Goal: Task Accomplishment & Management: Use online tool/utility

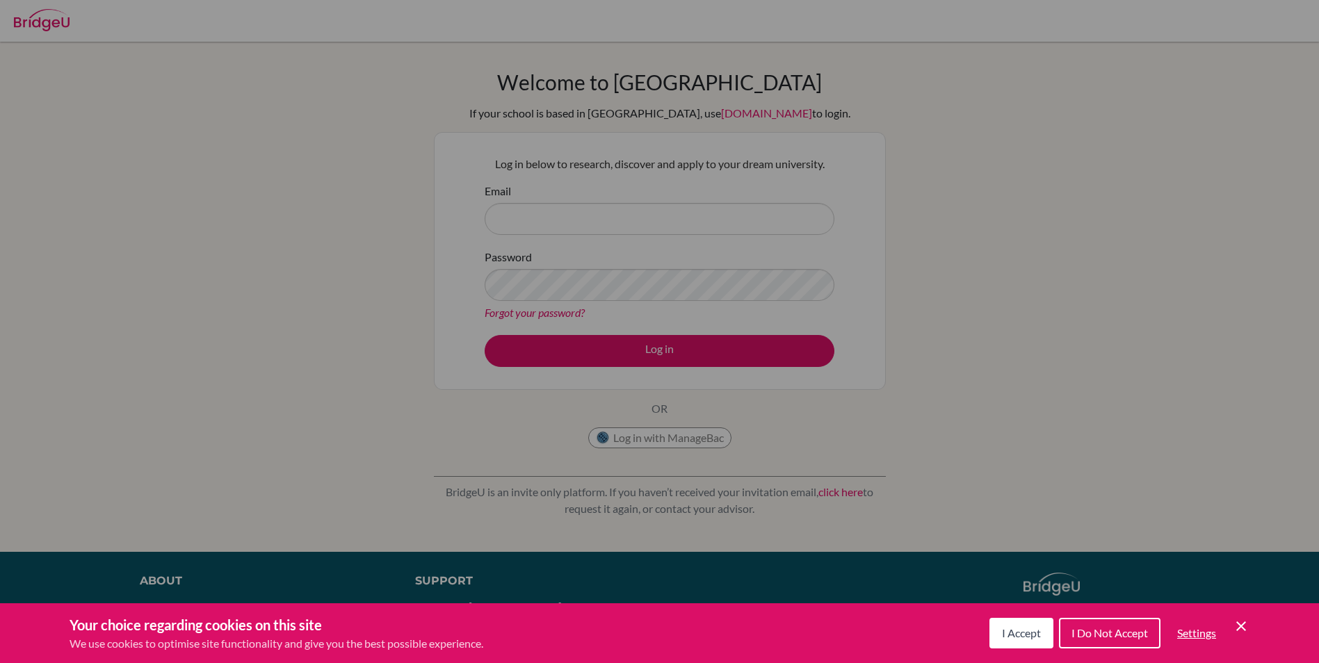
click at [538, 220] on div "Cookie Preferences" at bounding box center [659, 331] width 1319 height 663
click at [543, 226] on div "Cookie Preferences" at bounding box center [659, 331] width 1319 height 663
click at [683, 354] on div "Cookie Preferences" at bounding box center [659, 331] width 1319 height 663
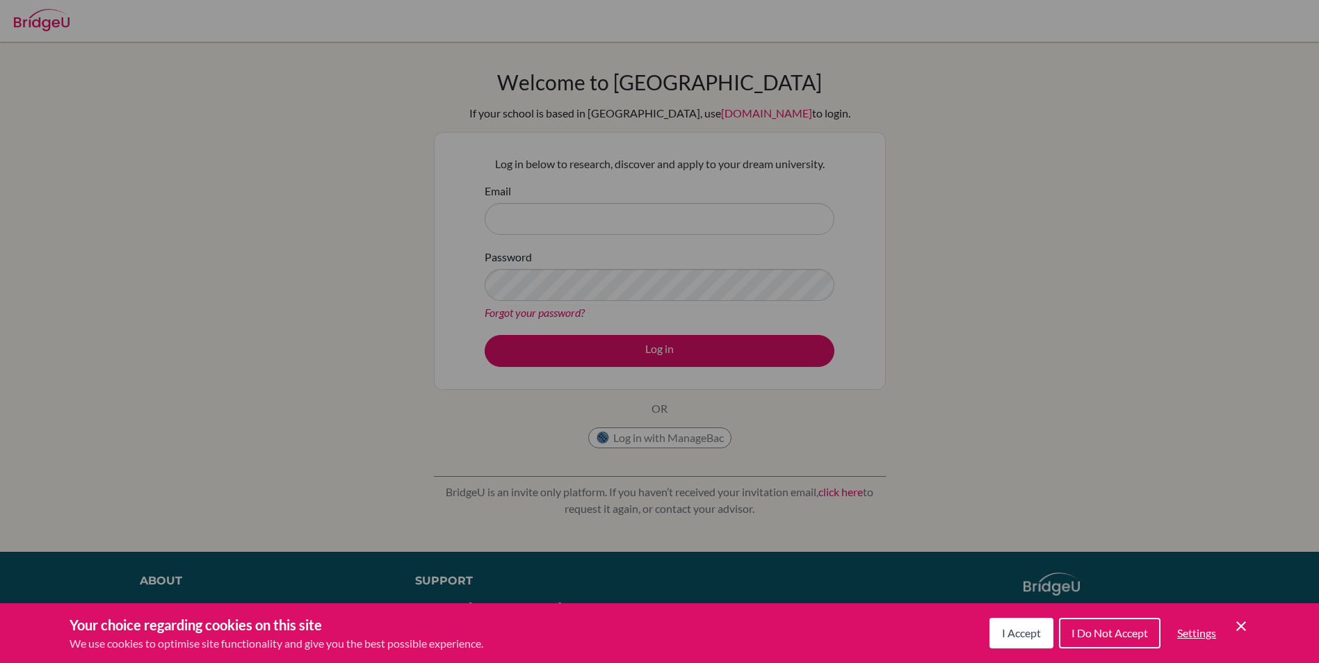
click at [683, 354] on div "Cookie Preferences" at bounding box center [659, 331] width 1319 height 663
click at [990, 376] on div "Cookie Preferences" at bounding box center [659, 331] width 1319 height 663
click at [1021, 638] on span "I Accept" at bounding box center [1021, 633] width 39 height 13
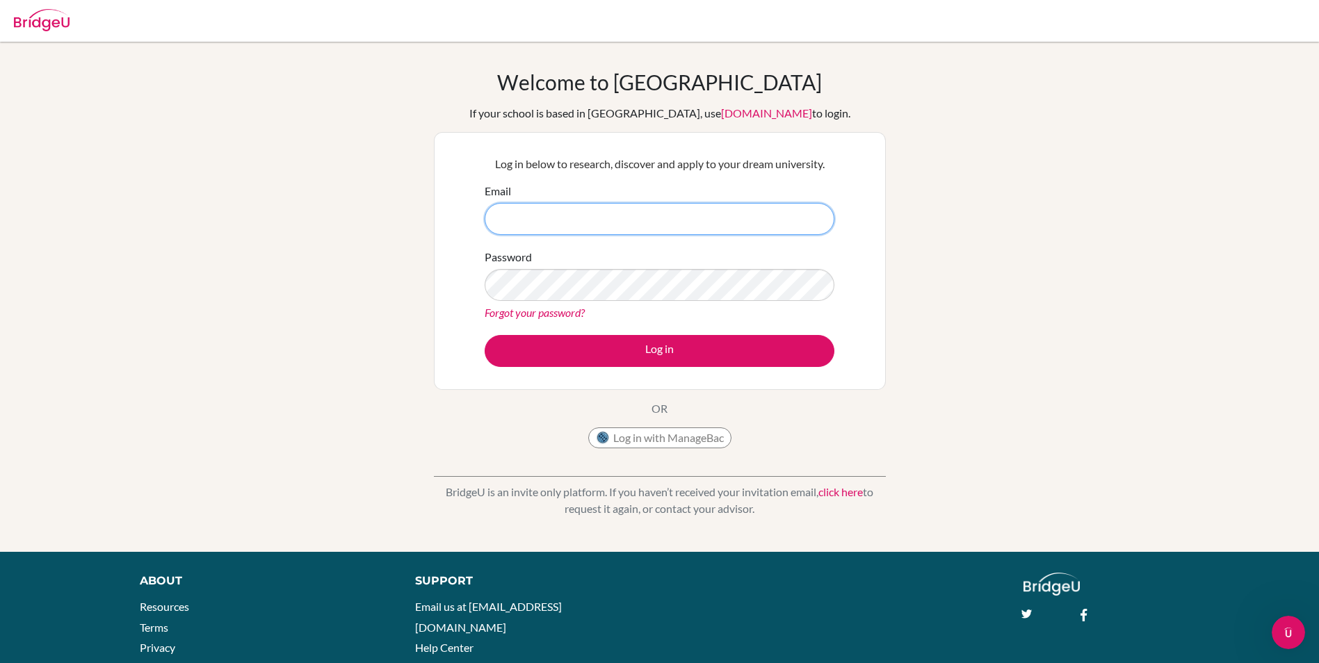
click at [511, 211] on input "Email" at bounding box center [660, 219] width 350 height 32
type input "[PERSON_NAME][EMAIL_ADDRESS][PERSON_NAME][DOMAIN_NAME]"
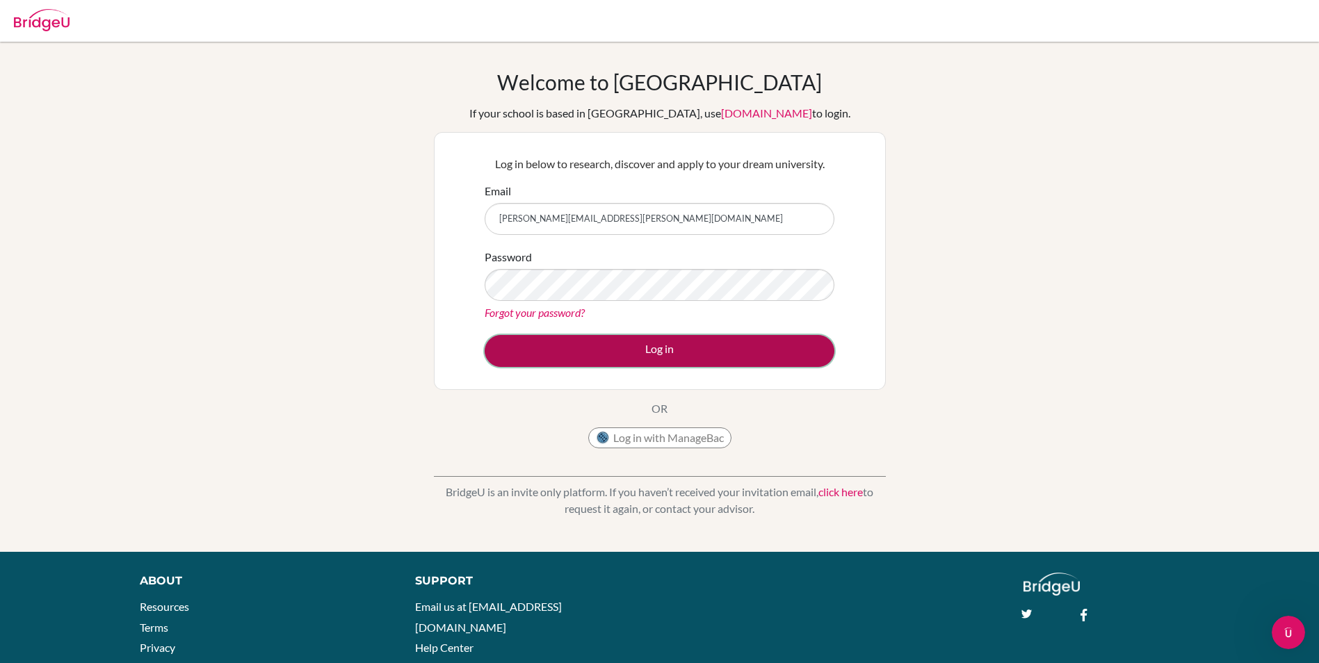
click at [646, 350] on button "Log in" at bounding box center [660, 351] width 350 height 32
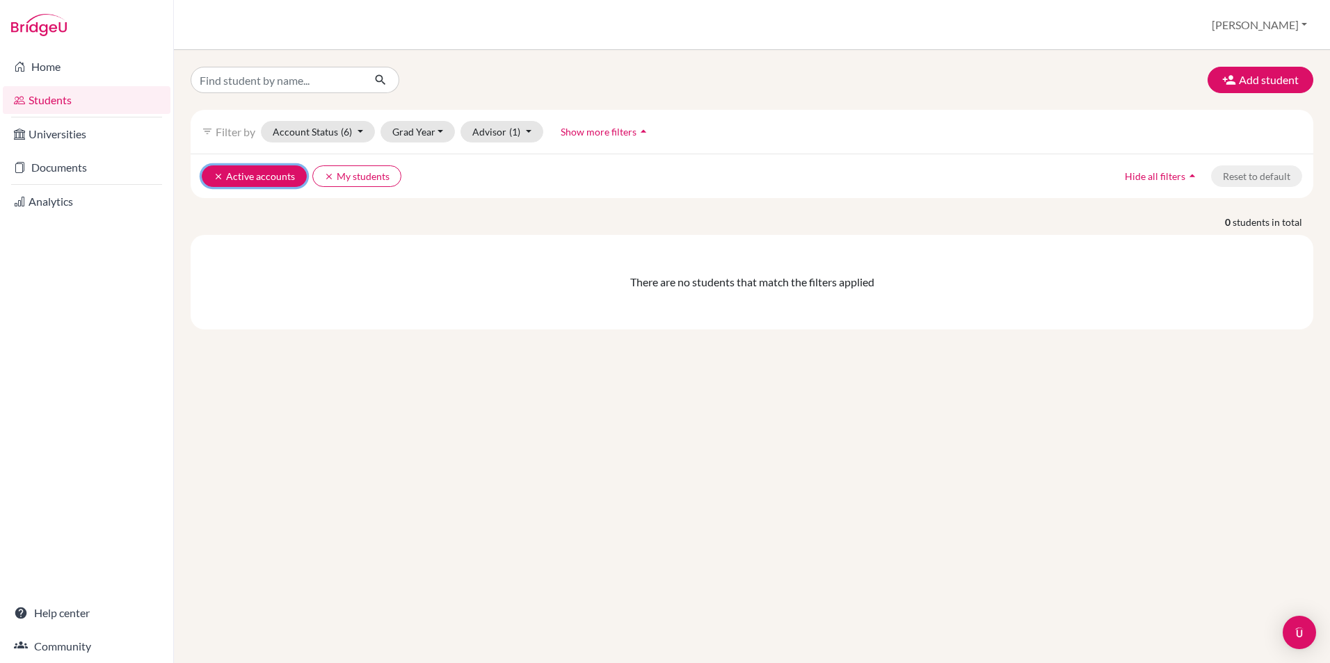
click at [216, 173] on icon "clear" at bounding box center [218, 177] width 10 height 10
click at [216, 172] on icon "clear" at bounding box center [218, 177] width 10 height 10
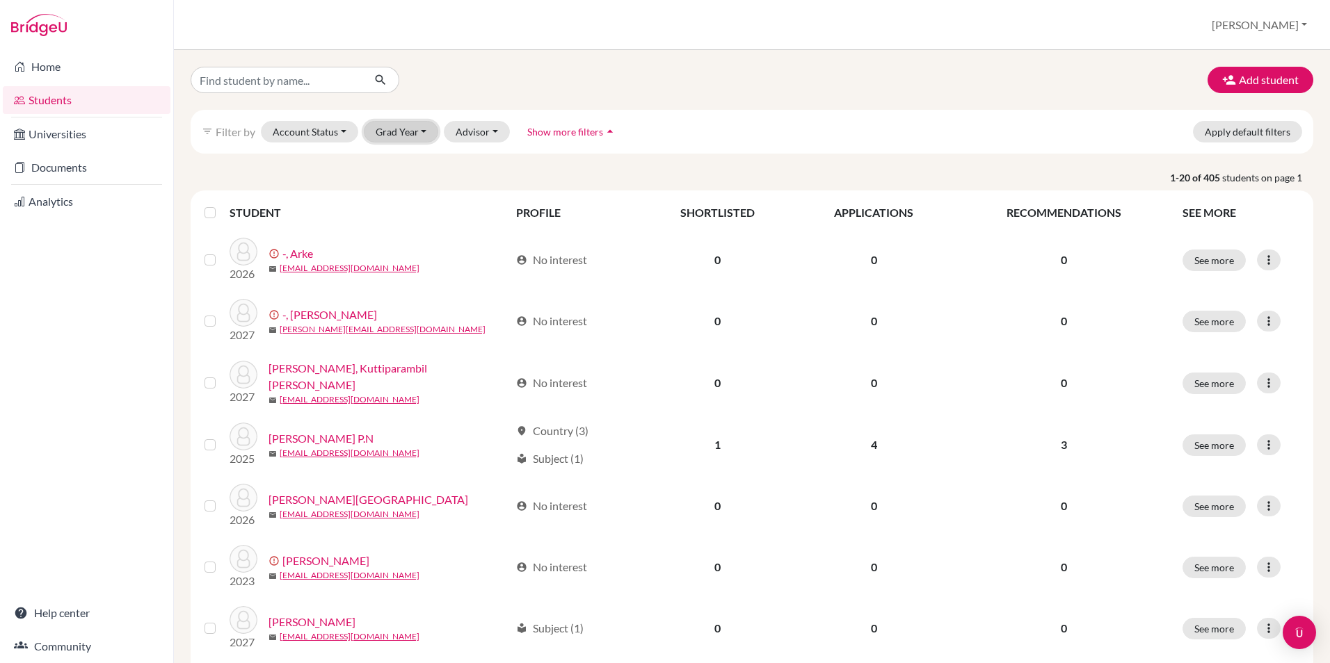
click at [426, 131] on button "Grad Year" at bounding box center [401, 132] width 75 height 22
click at [395, 181] on span "2026" at bounding box center [393, 183] width 25 height 17
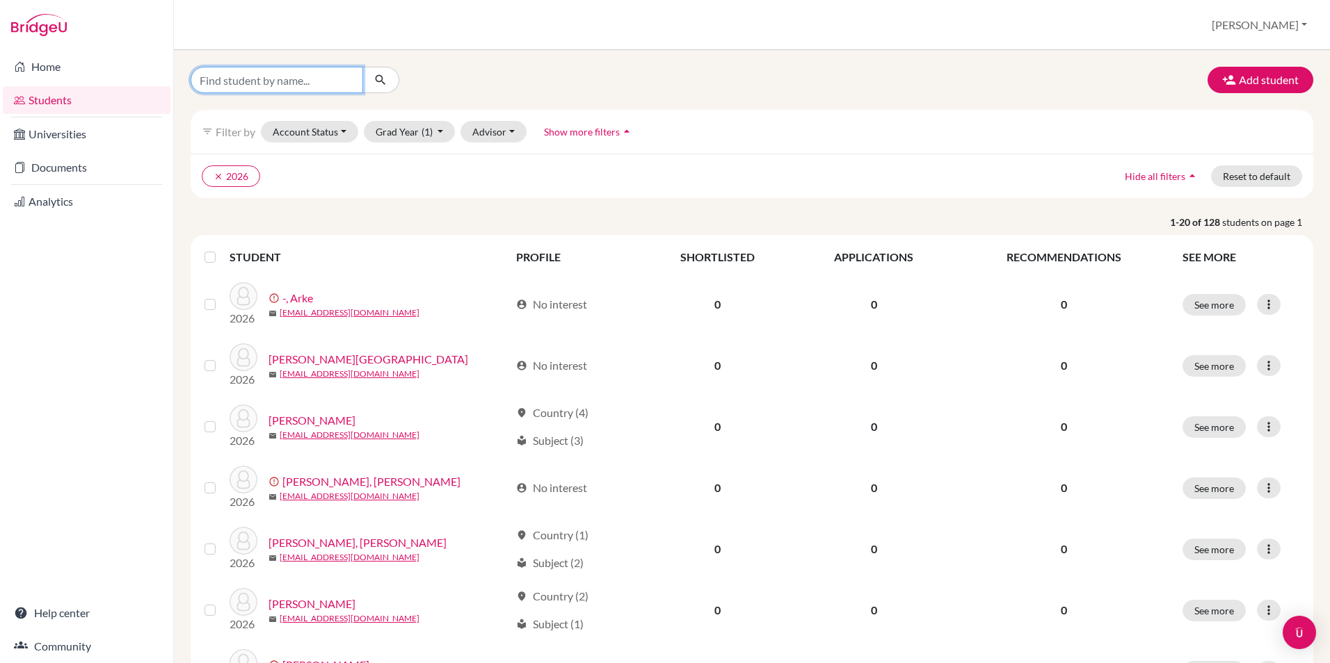
click at [256, 87] on input "Find student by name..." at bounding box center [277, 80] width 172 height 26
type input "Tanvi Nadgir"
click at [376, 74] on icon "submit" at bounding box center [380, 80] width 14 height 14
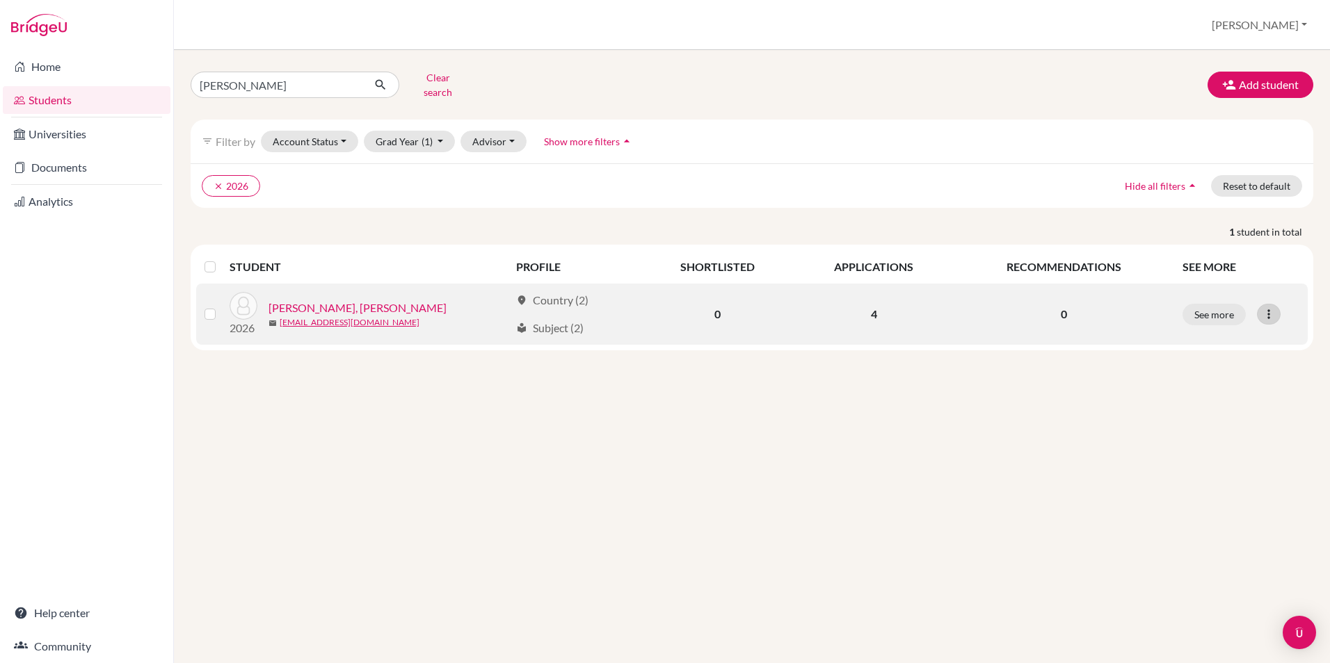
click at [1271, 307] on icon at bounding box center [1268, 314] width 14 height 14
click at [1199, 337] on button "Edit student" at bounding box center [1208, 343] width 110 height 22
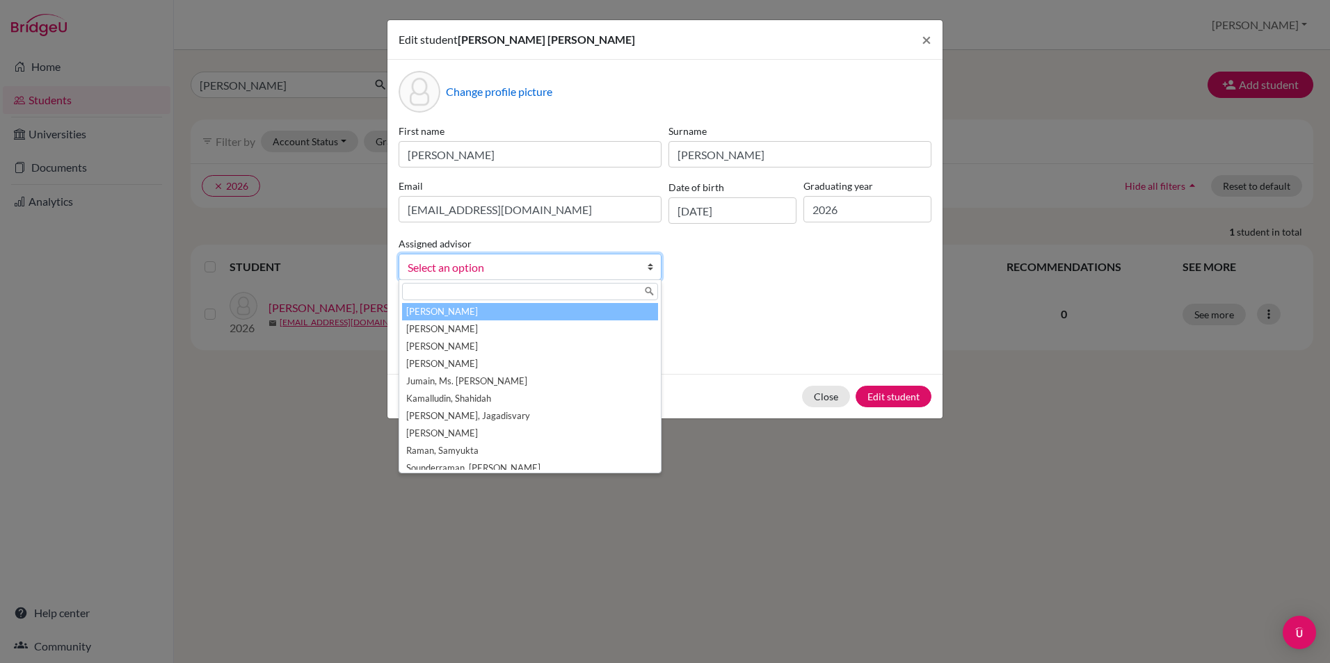
click at [652, 267] on b at bounding box center [654, 267] width 14 height 25
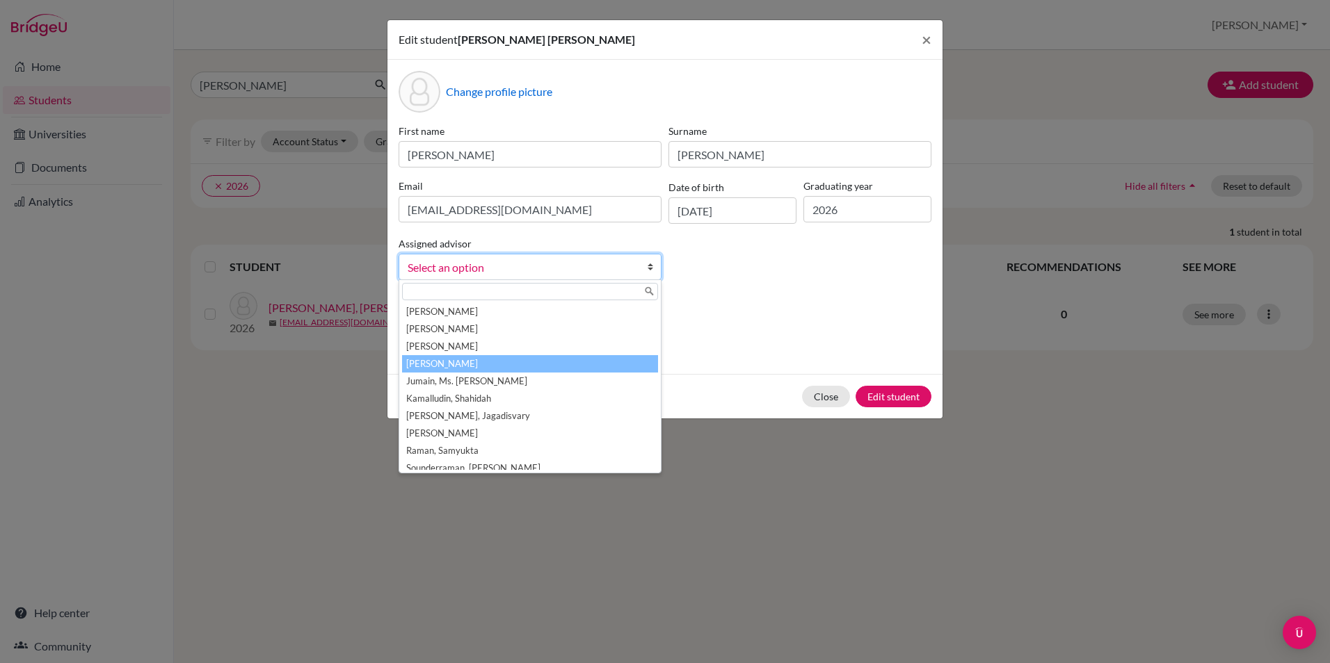
click at [489, 363] on li "Dharmarajan, Hariharan" at bounding box center [530, 363] width 256 height 17
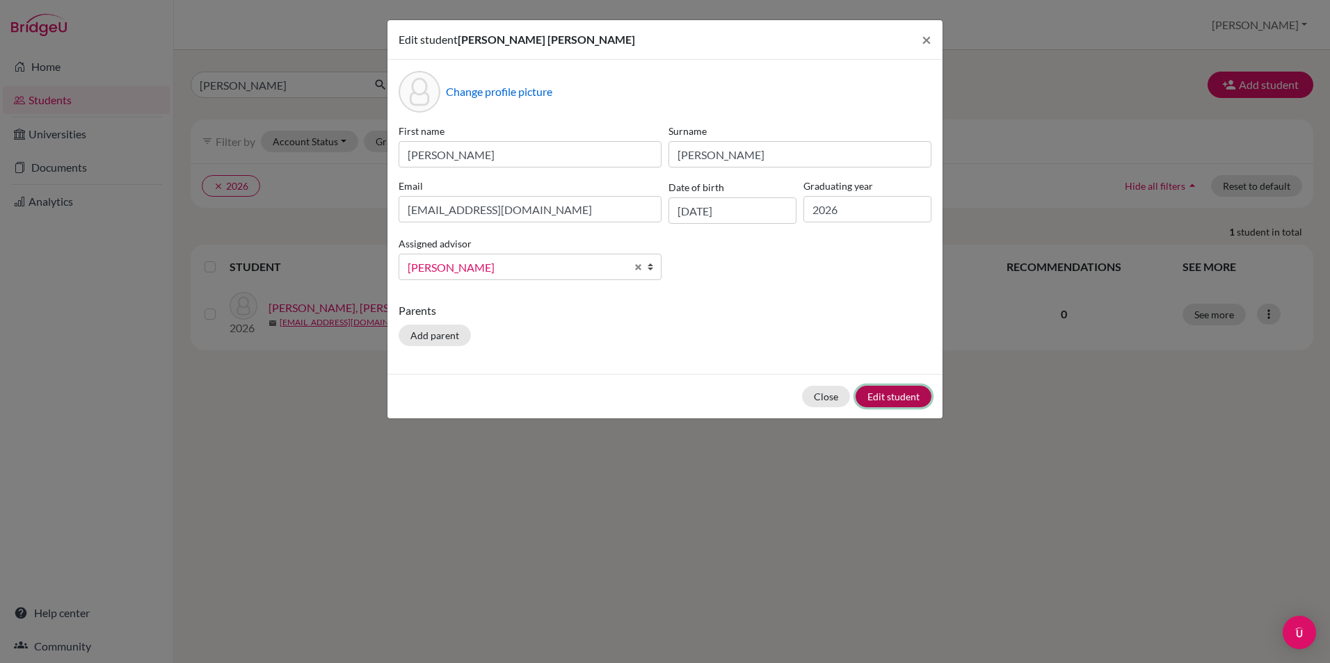
click at [906, 391] on button "Edit student" at bounding box center [893, 397] width 76 height 22
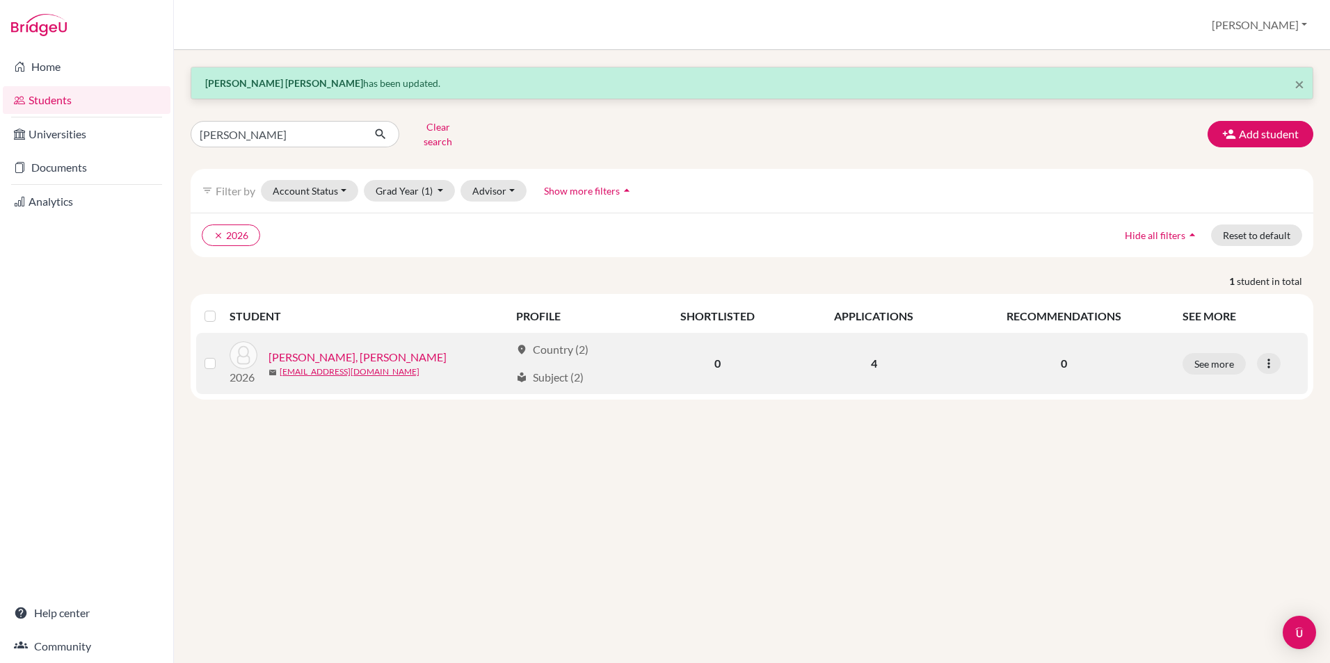
click at [289, 350] on link "[PERSON_NAME], [PERSON_NAME]" at bounding box center [357, 357] width 178 height 17
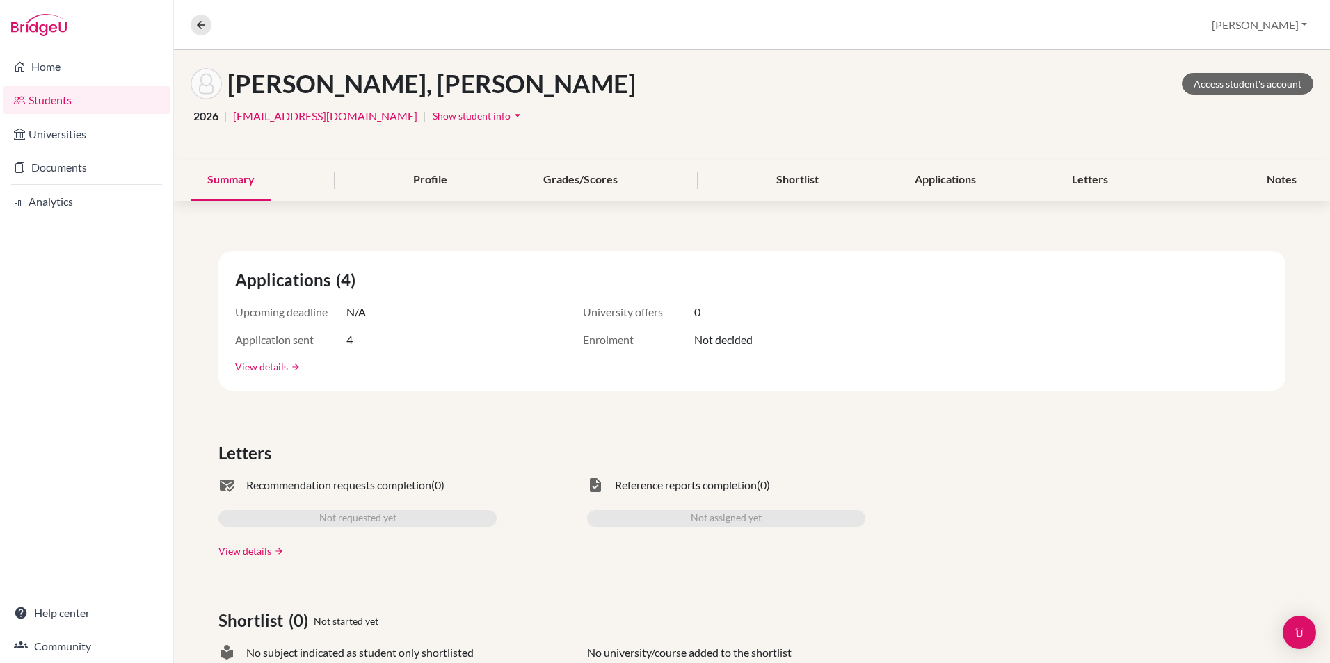
scroll to position [39, 0]
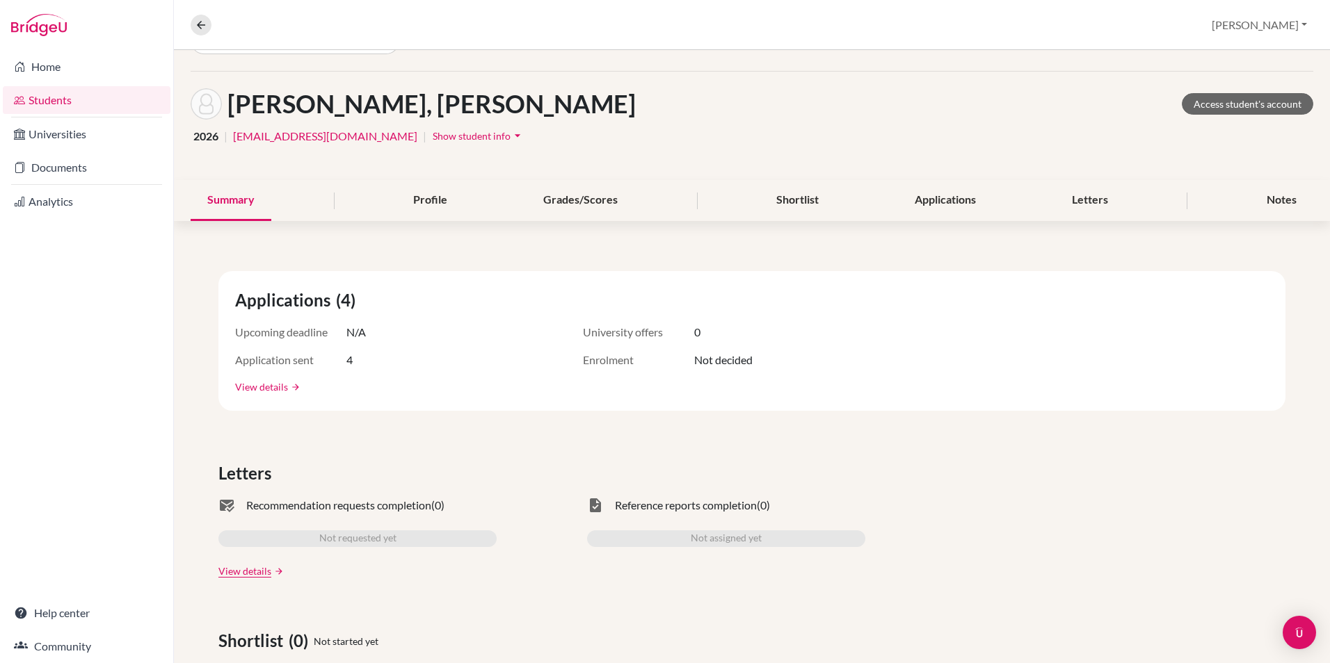
click at [257, 385] on link "View details" at bounding box center [261, 387] width 53 height 15
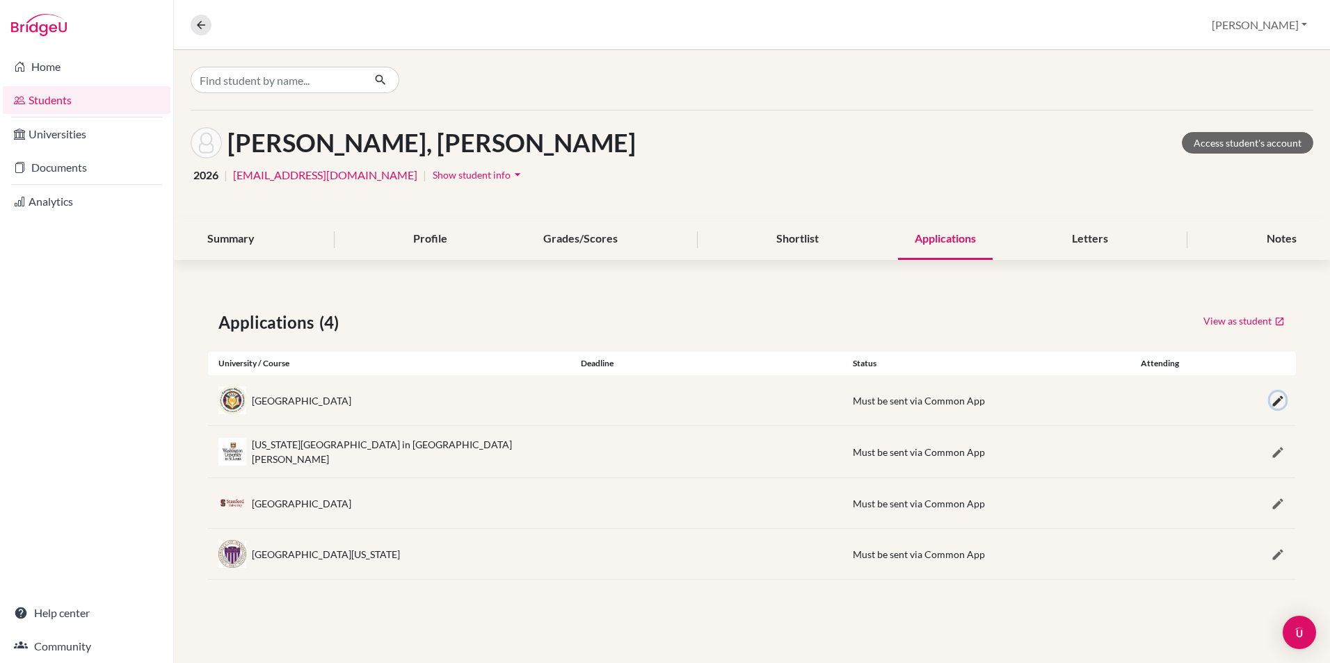
click at [1277, 401] on icon "button" at bounding box center [1277, 401] width 14 height 14
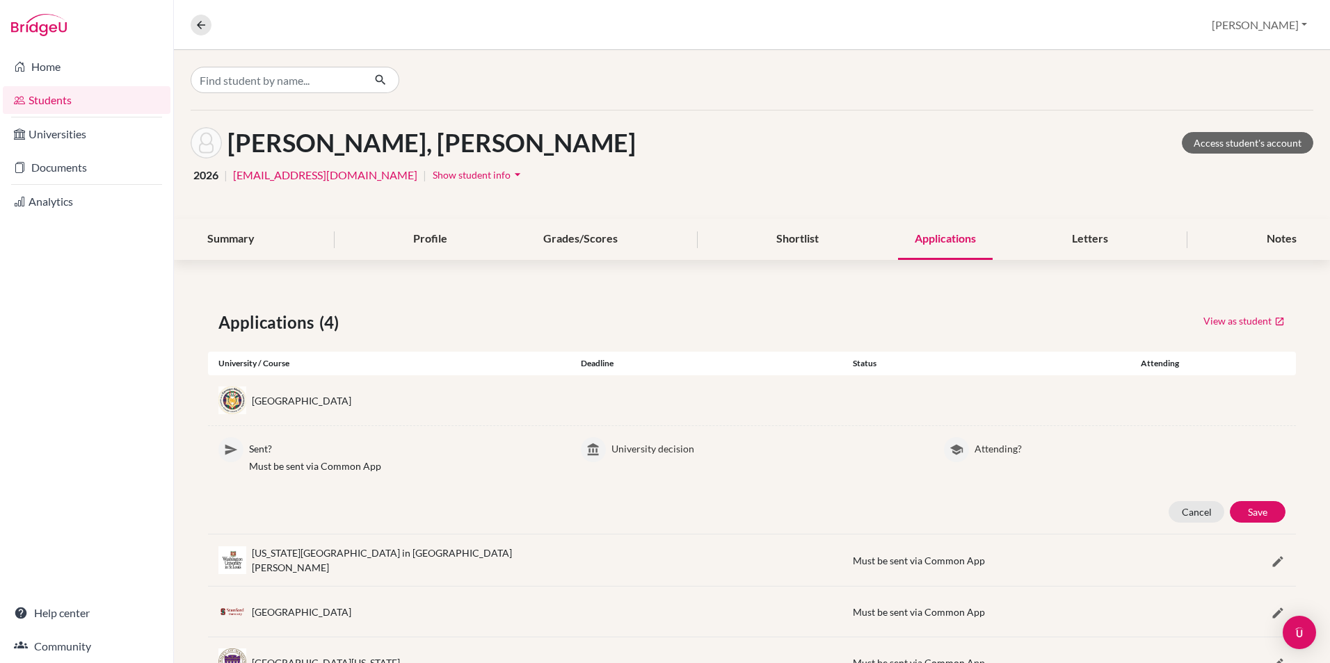
scroll to position [57, 0]
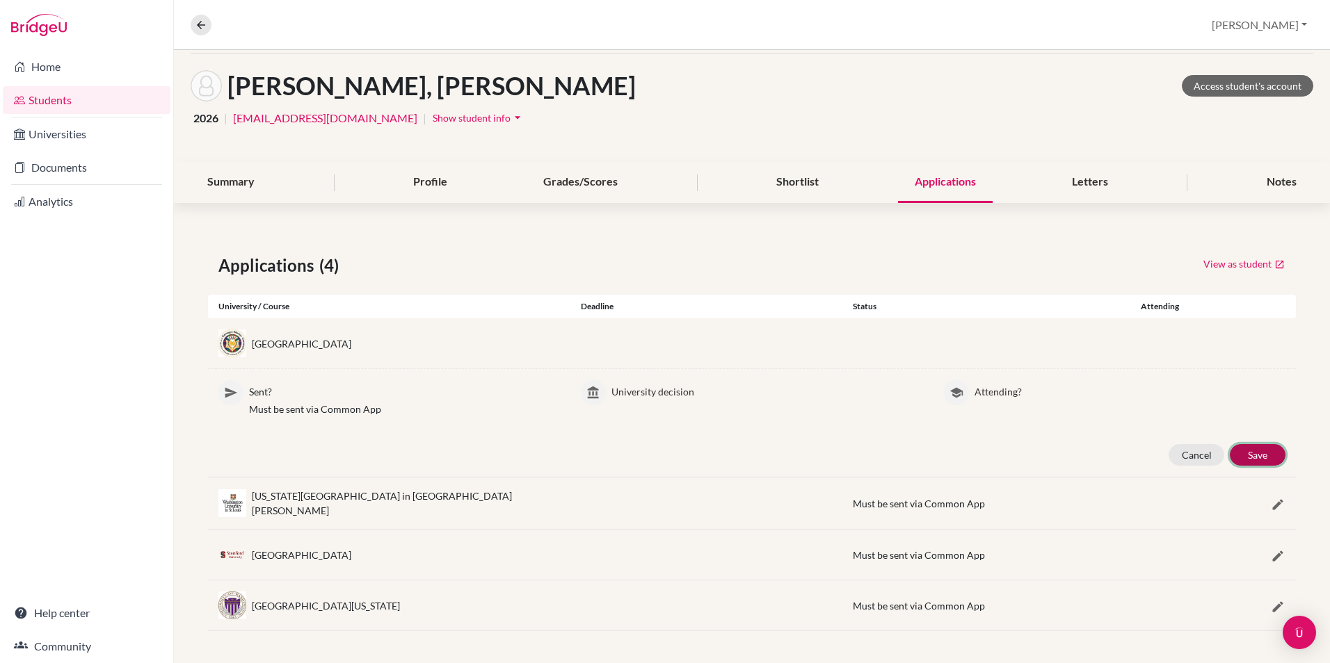
click at [1234, 458] on button "Save" at bounding box center [1257, 455] width 56 height 22
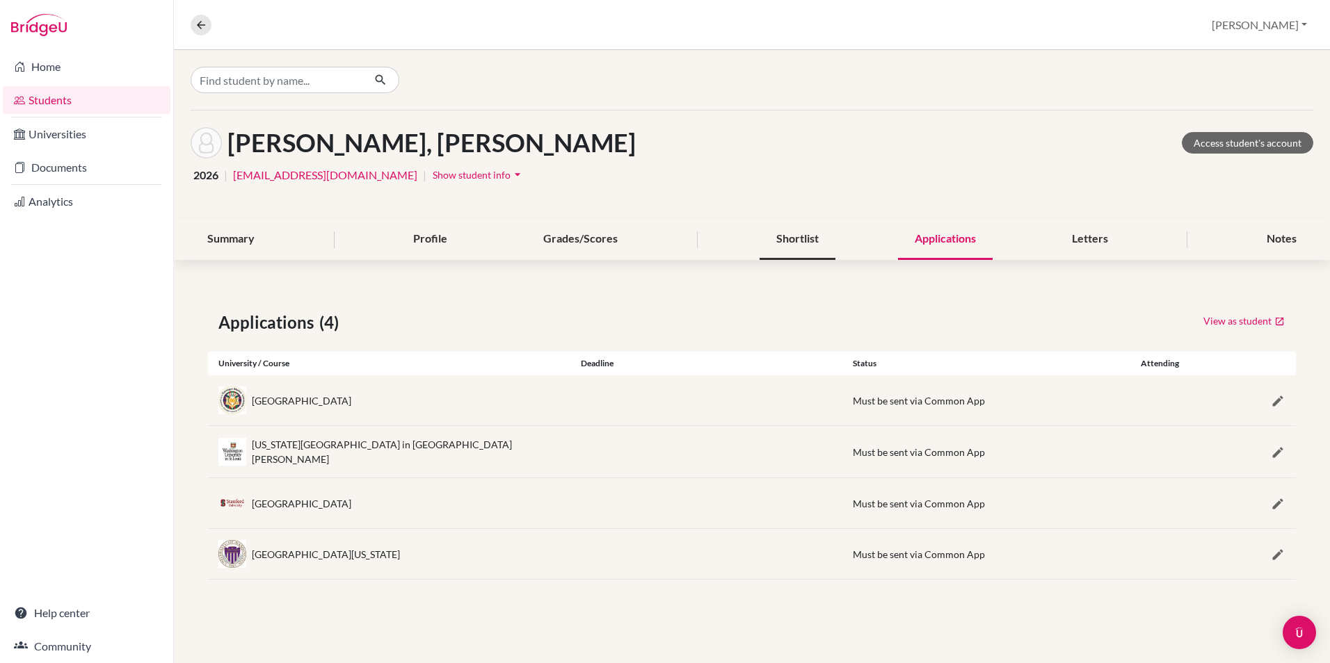
click at [814, 254] on div "Shortlist" at bounding box center [797, 239] width 76 height 41
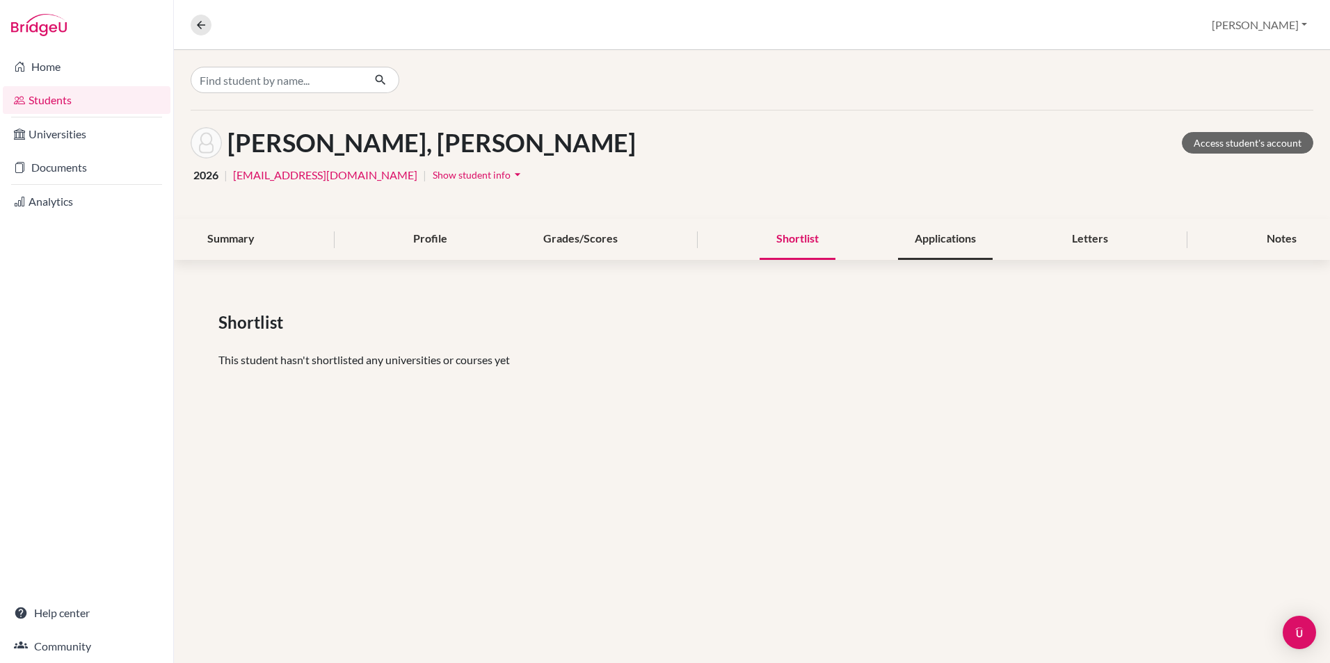
click at [958, 241] on div "Applications" at bounding box center [945, 239] width 95 height 41
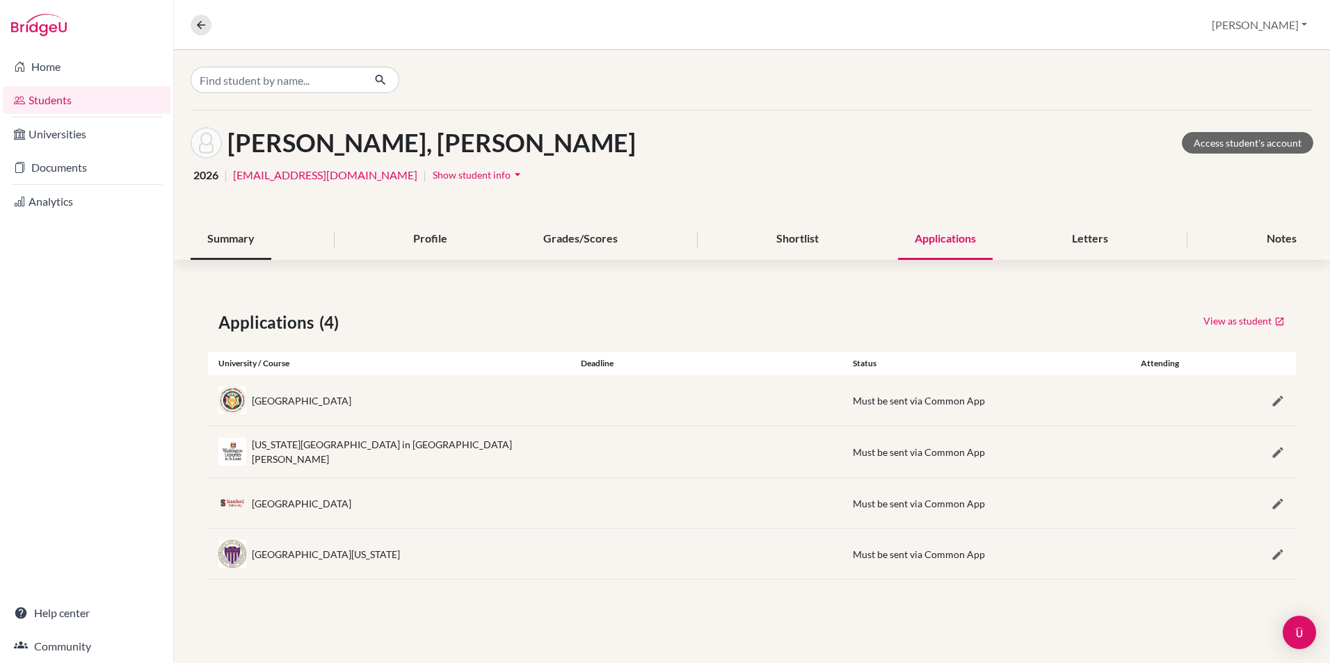
click at [239, 239] on div "Summary" at bounding box center [231, 239] width 81 height 41
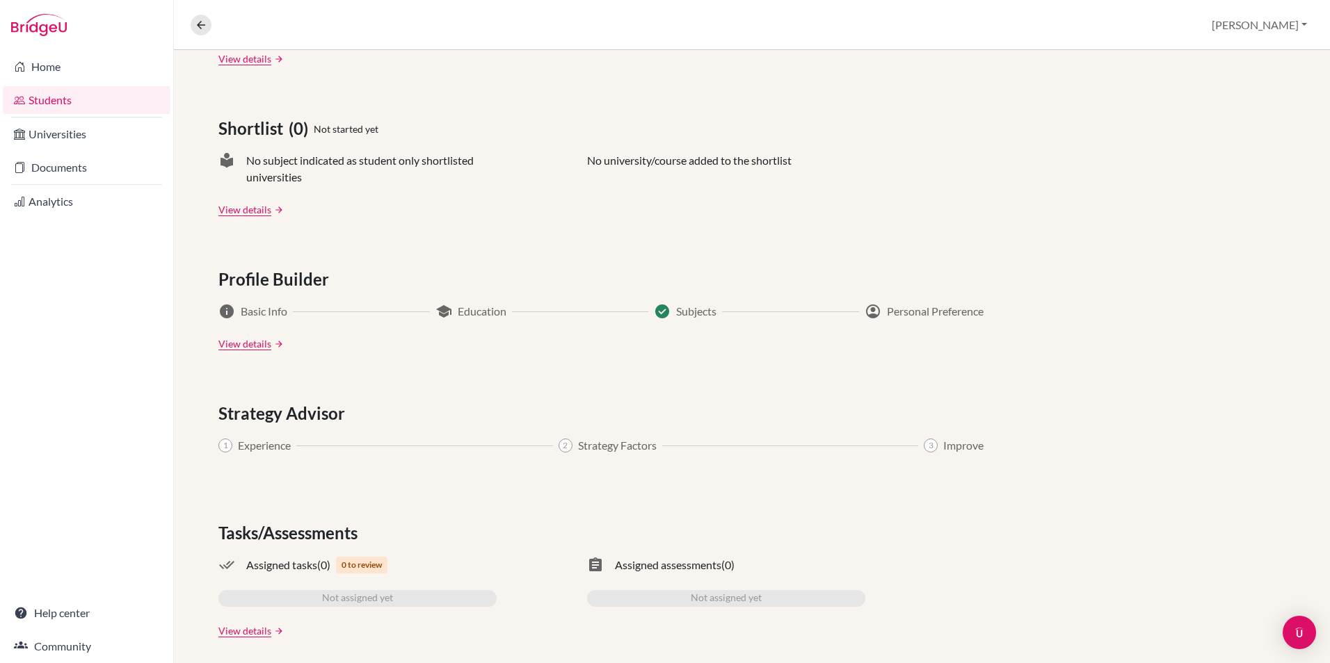
scroll to position [560, 0]
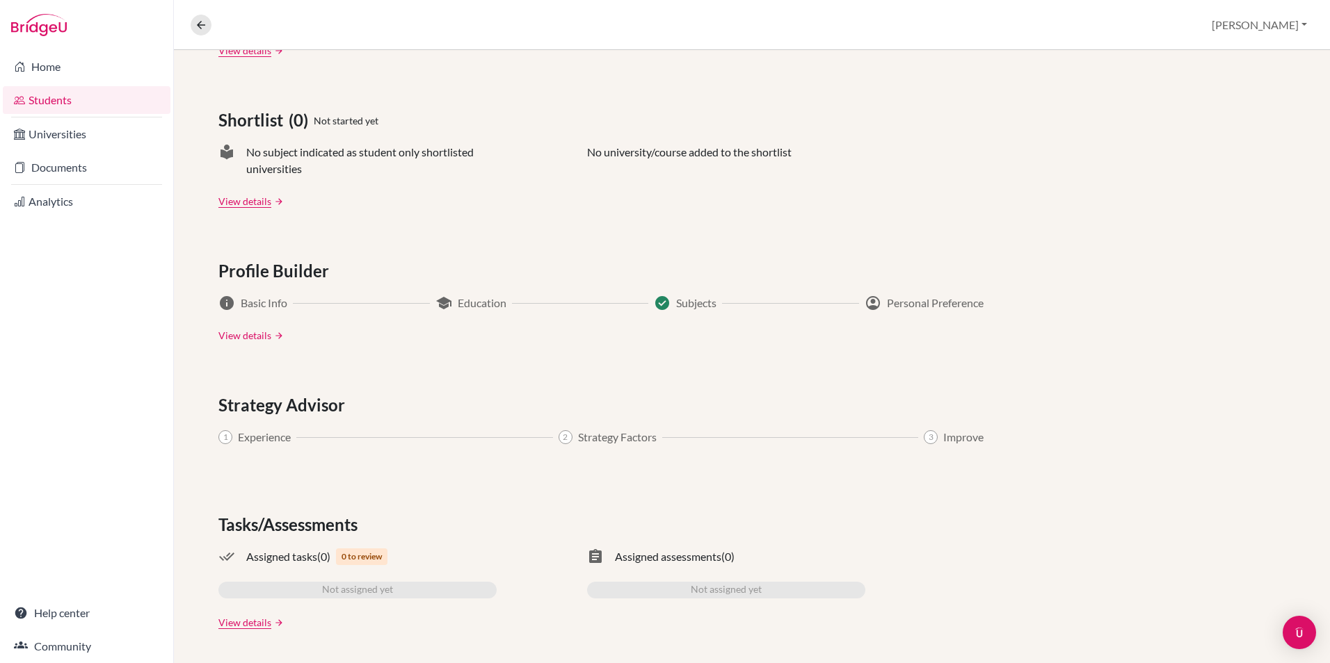
click at [247, 335] on link "View details" at bounding box center [244, 335] width 53 height 15
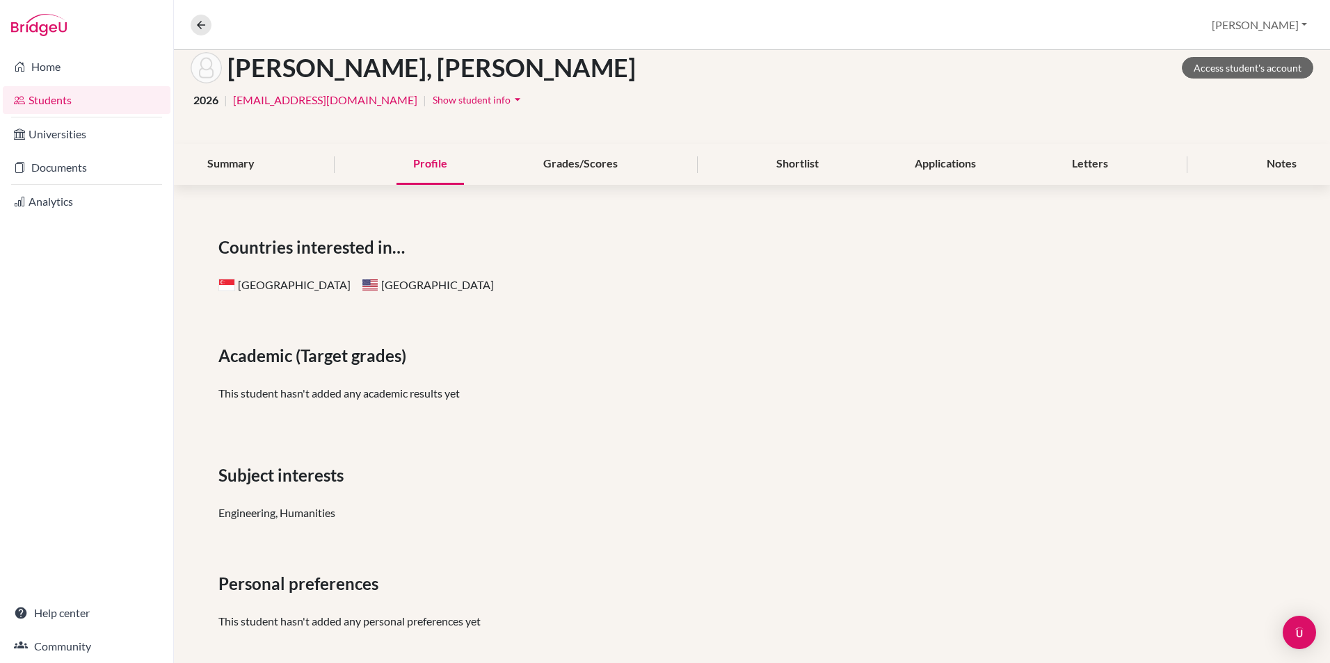
scroll to position [86, 0]
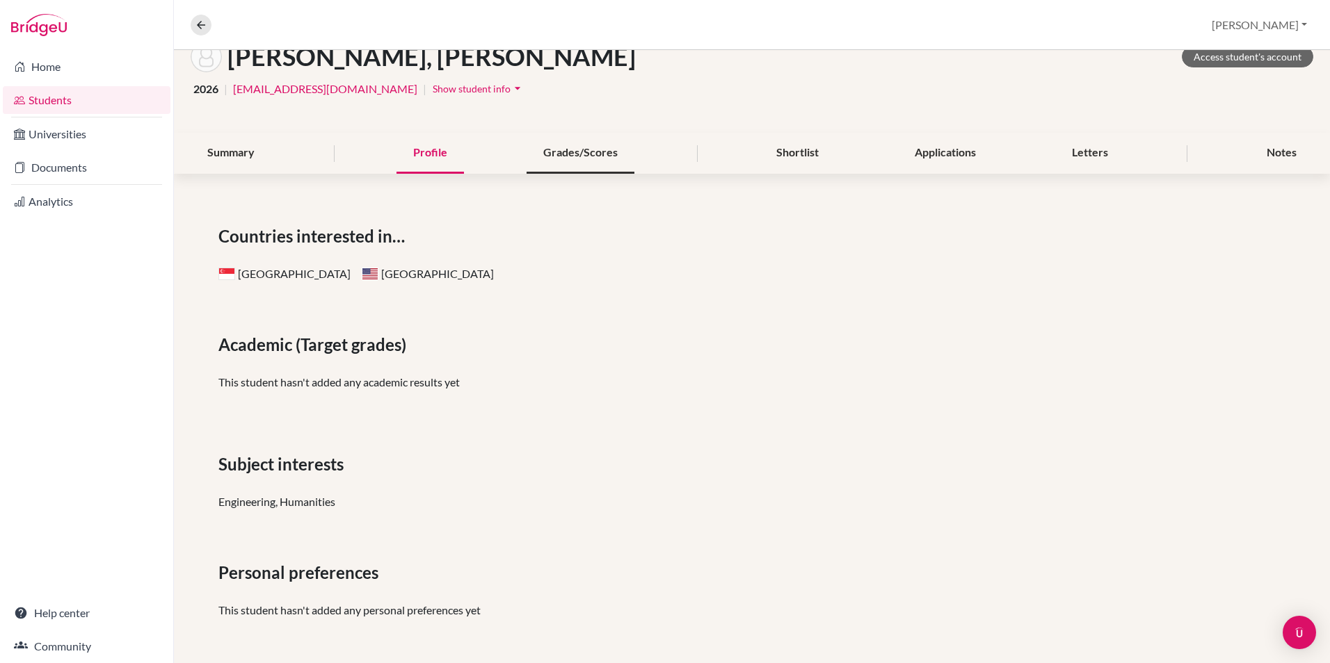
click at [568, 149] on div "Grades/Scores" at bounding box center [580, 153] width 108 height 41
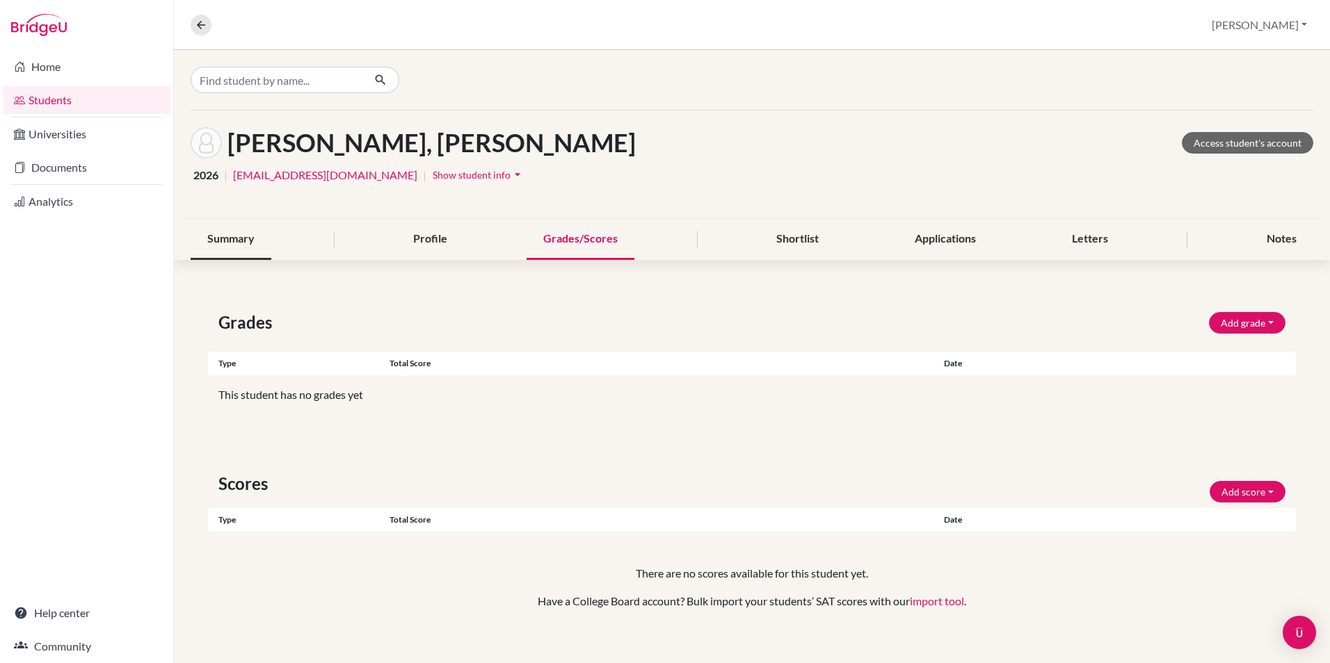
click at [223, 239] on div "Summary" at bounding box center [231, 239] width 81 height 41
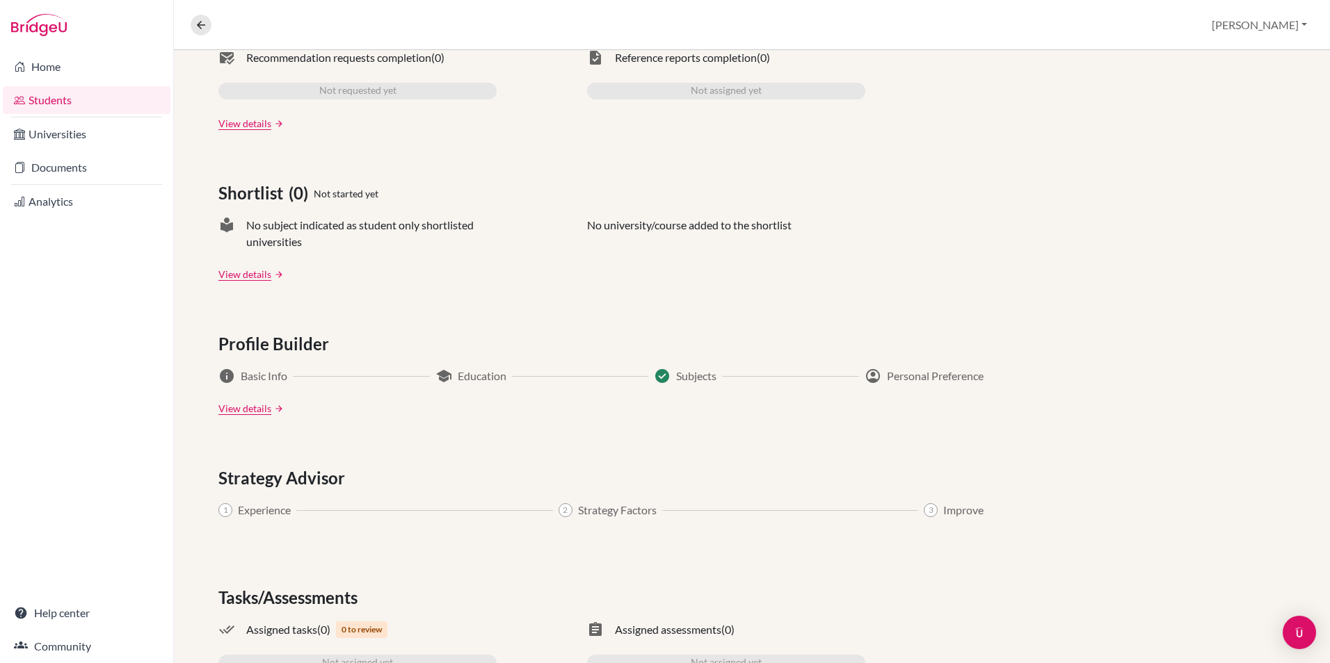
scroll to position [560, 0]
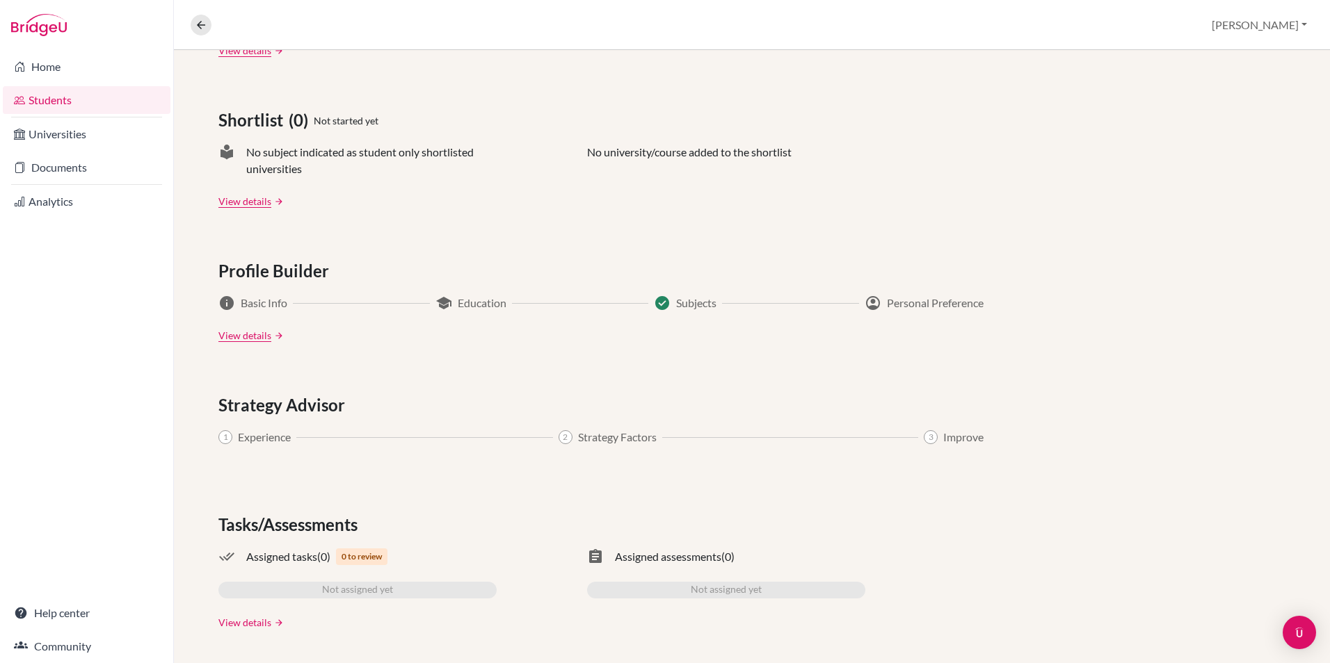
click at [241, 625] on link "View details" at bounding box center [244, 622] width 53 height 15
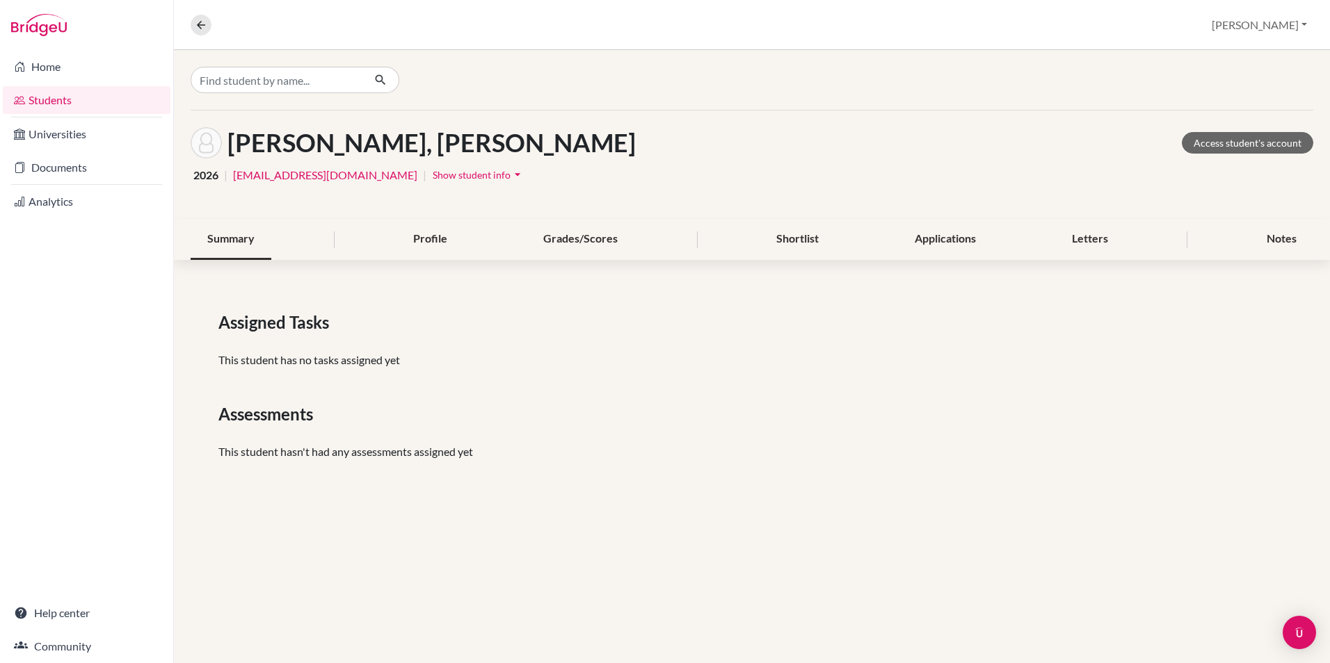
click at [236, 239] on div "Summary" at bounding box center [231, 239] width 81 height 41
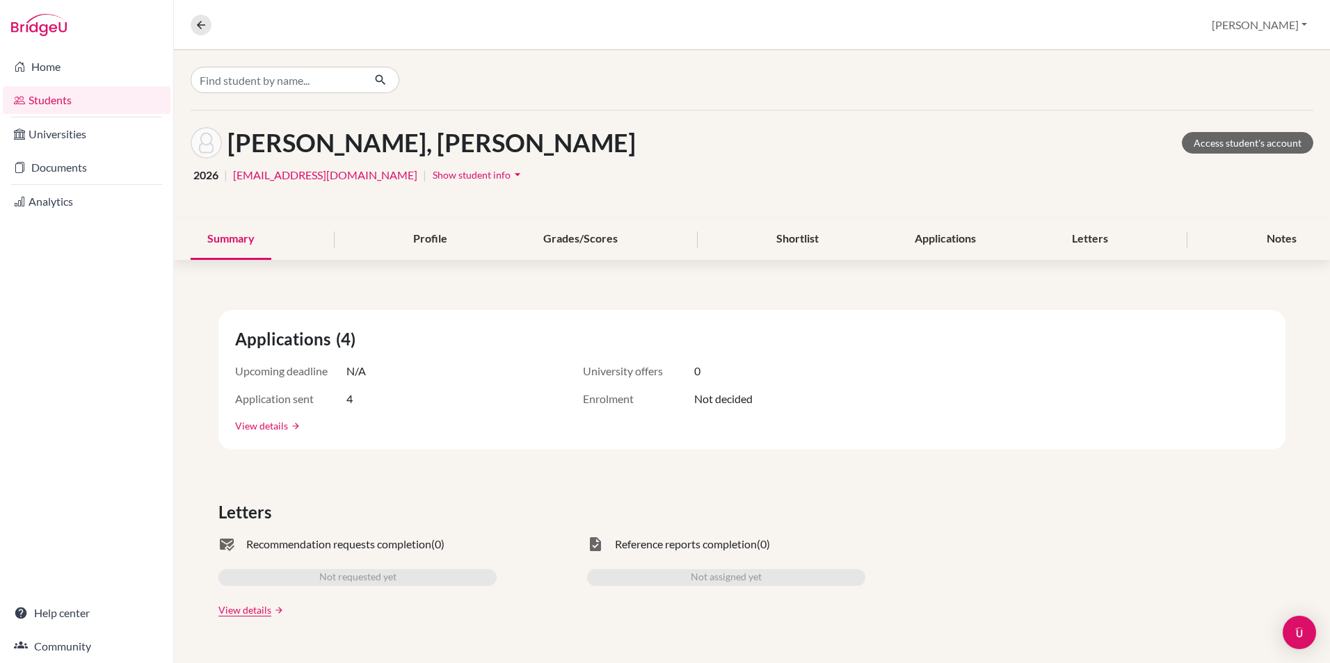
click at [258, 430] on link "View details" at bounding box center [261, 426] width 53 height 15
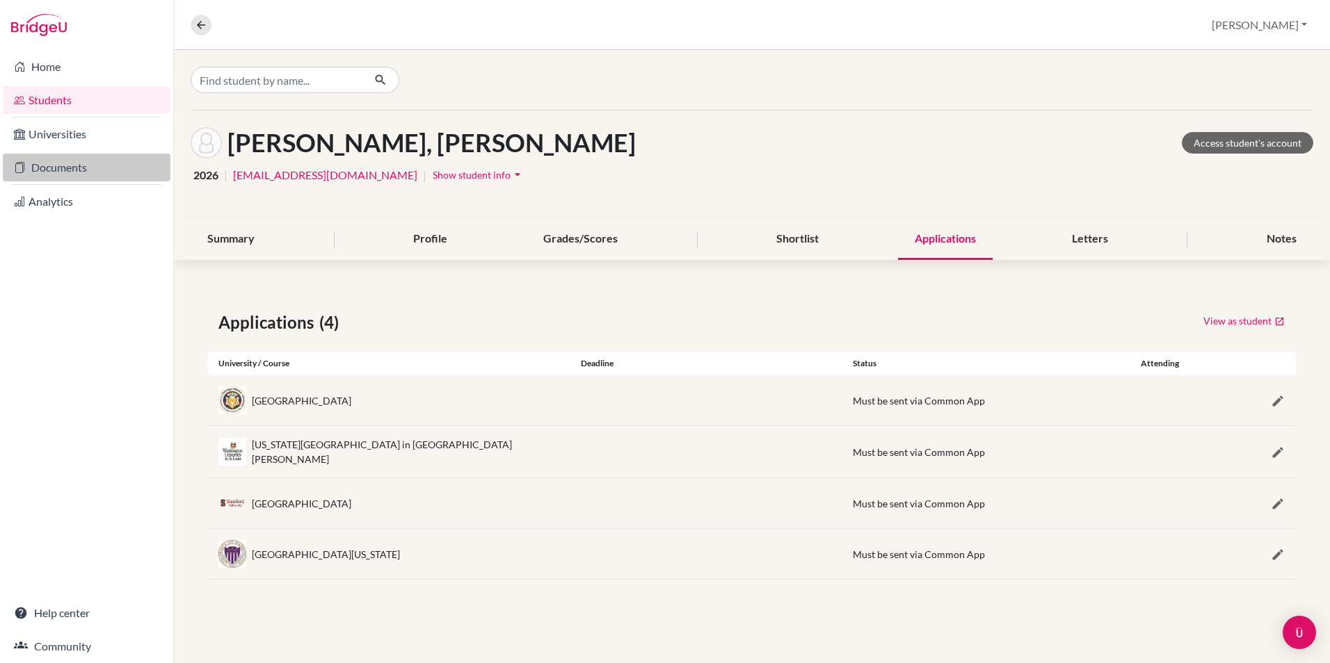
click at [44, 169] on link "Documents" at bounding box center [87, 168] width 168 height 28
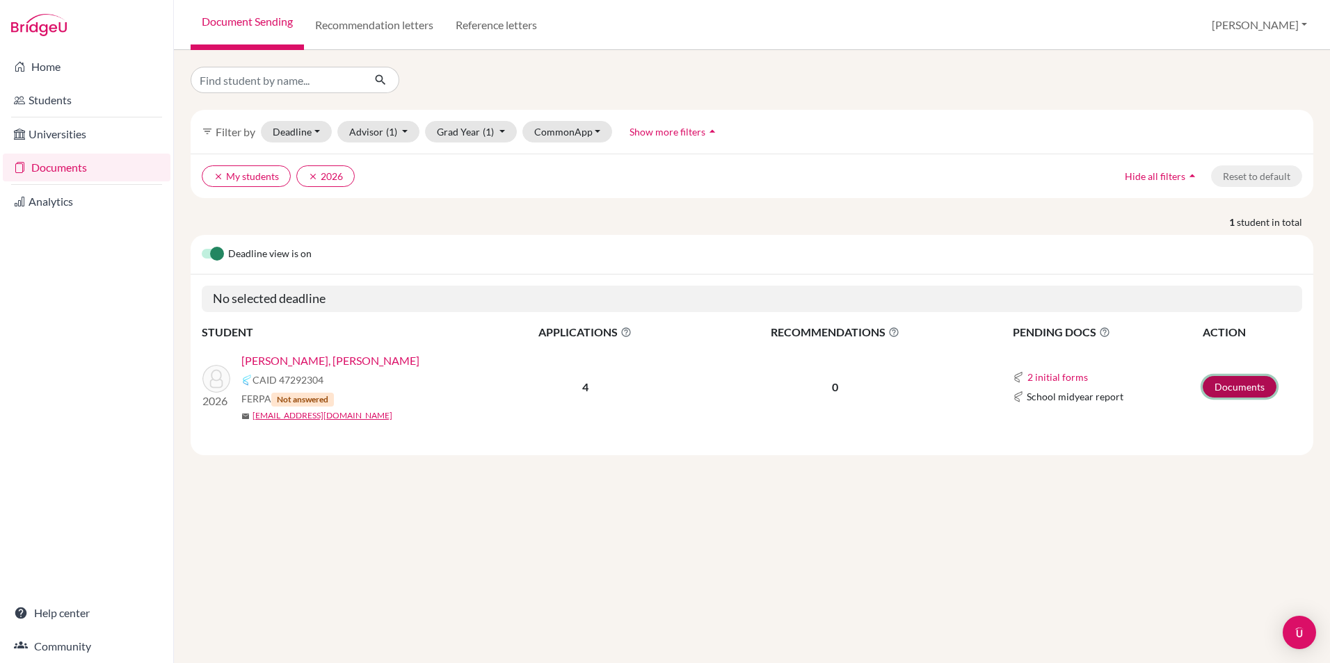
click at [1221, 388] on link "Documents" at bounding box center [1239, 387] width 74 height 22
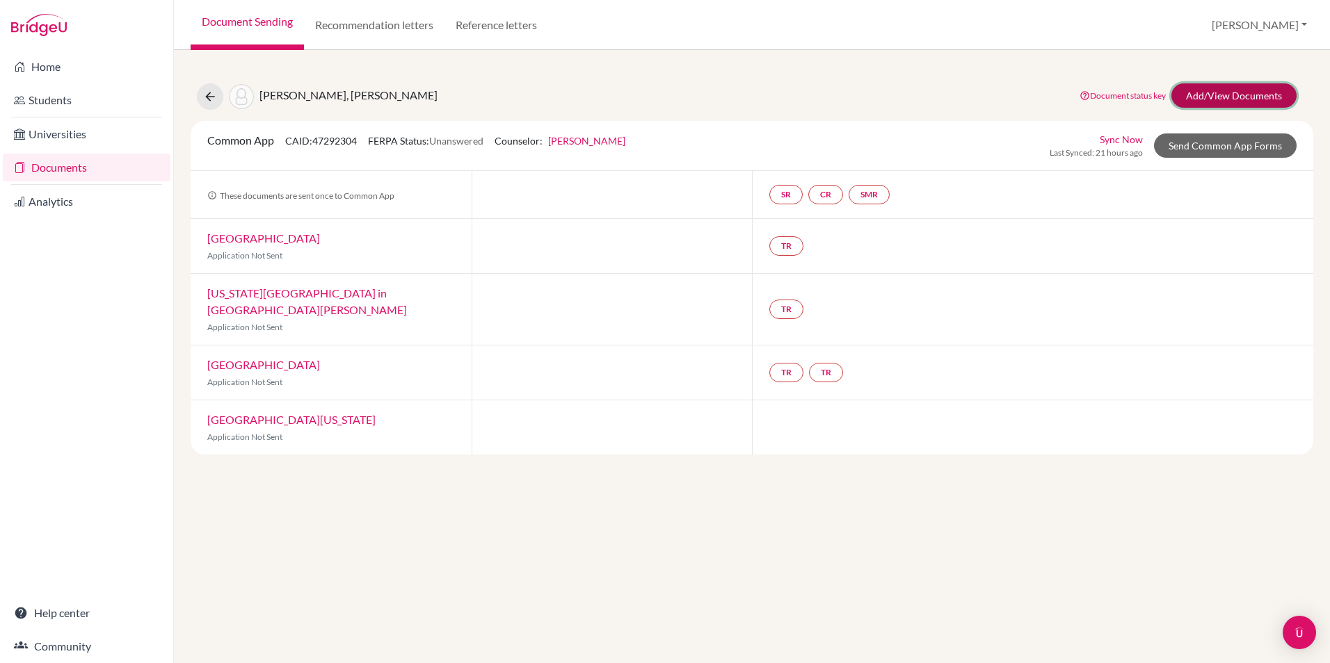
click at [1237, 95] on link "Add/View Documents" at bounding box center [1233, 95] width 125 height 24
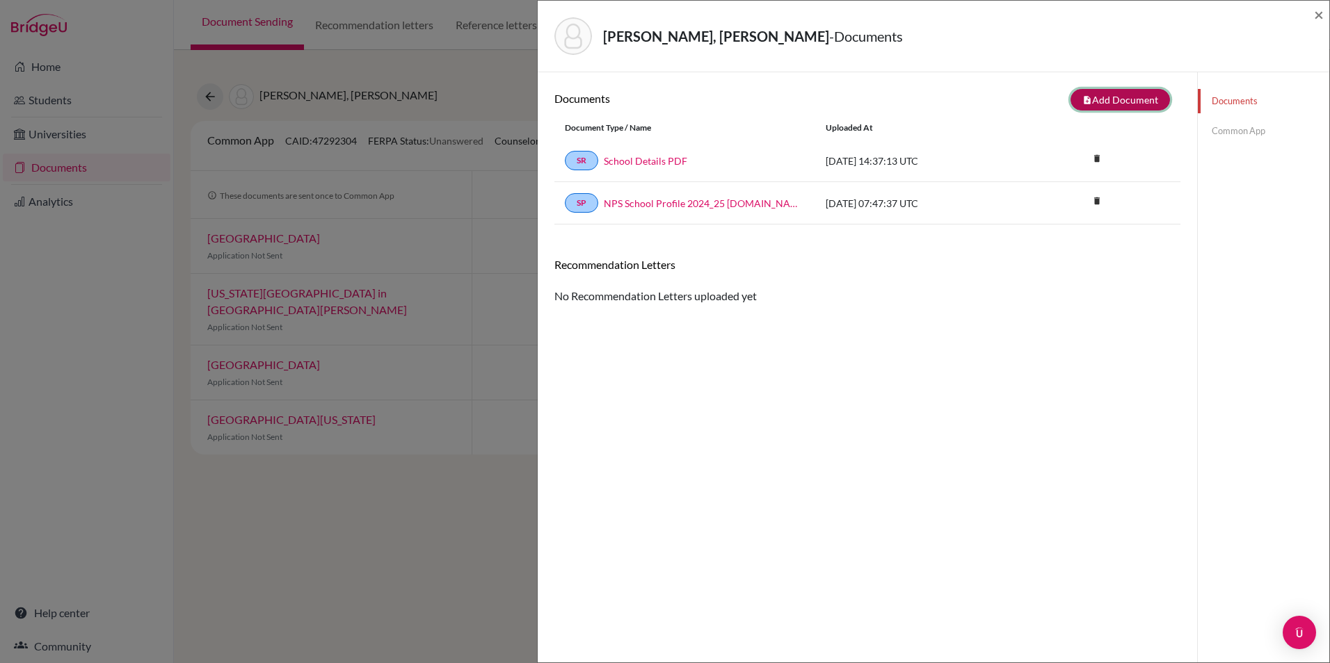
click at [1099, 102] on button "note_add Add Document" at bounding box center [1119, 100] width 99 height 22
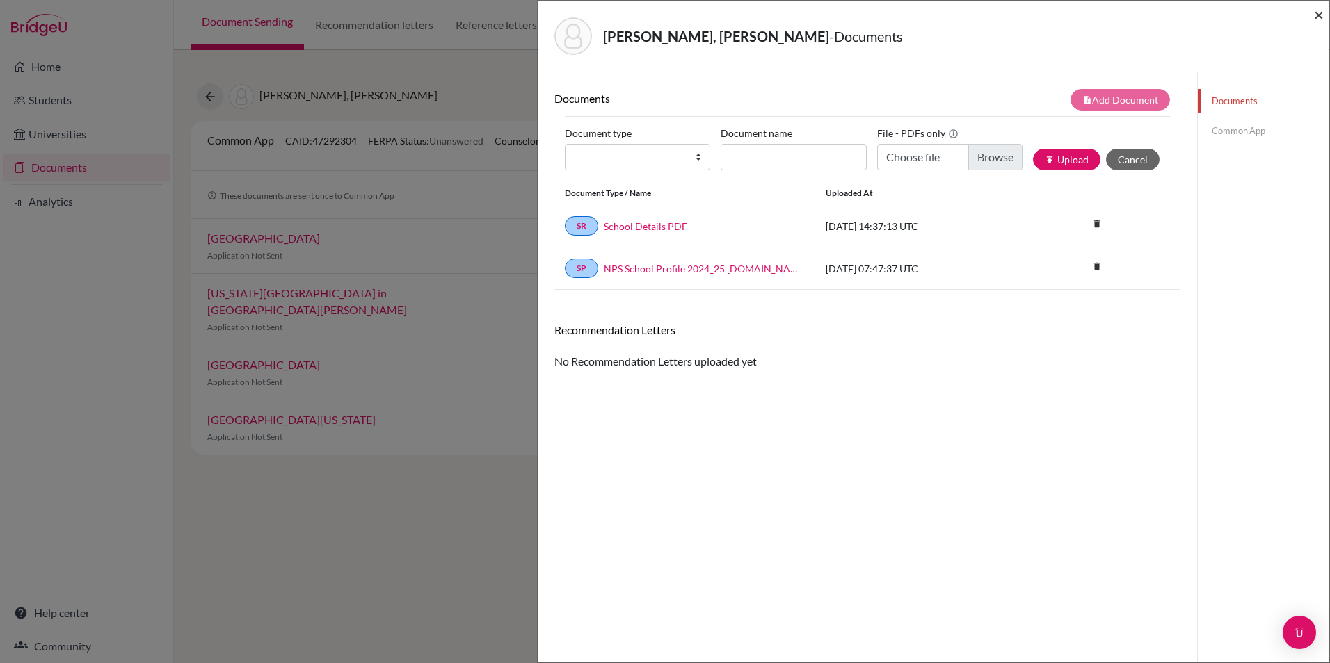
click at [1318, 17] on span "×" at bounding box center [1319, 14] width 10 height 20
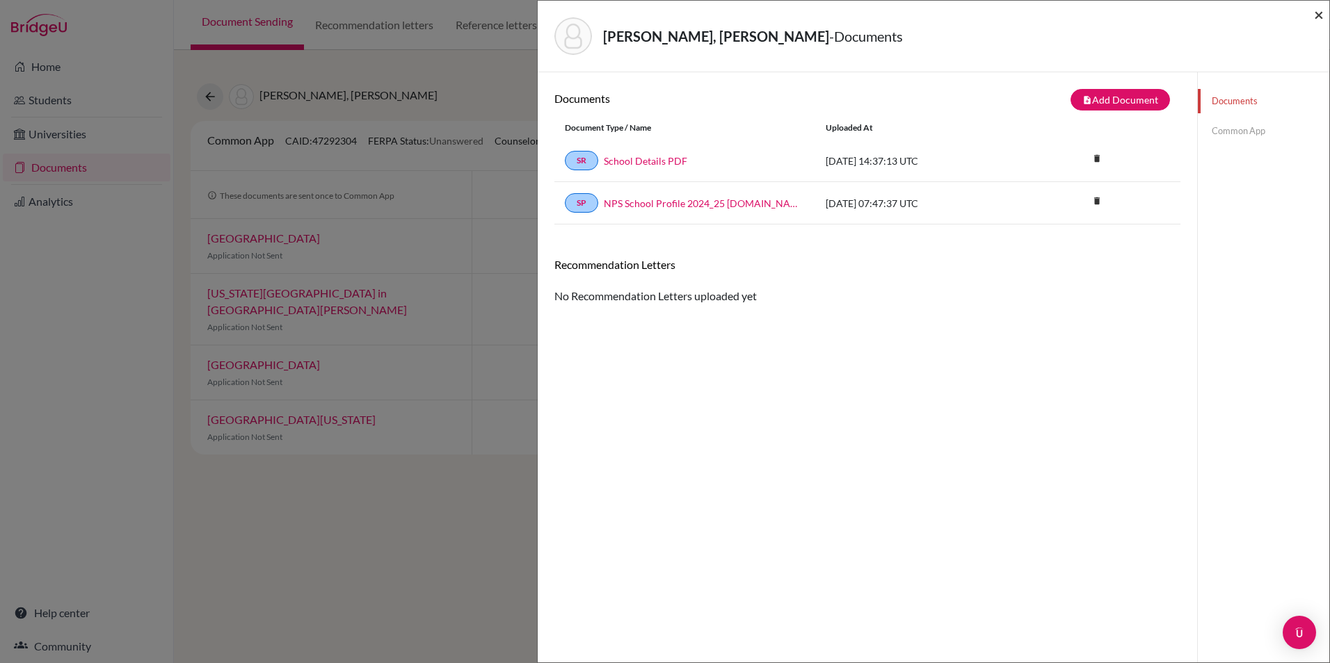
click at [1316, 13] on span "×" at bounding box center [1319, 14] width 10 height 20
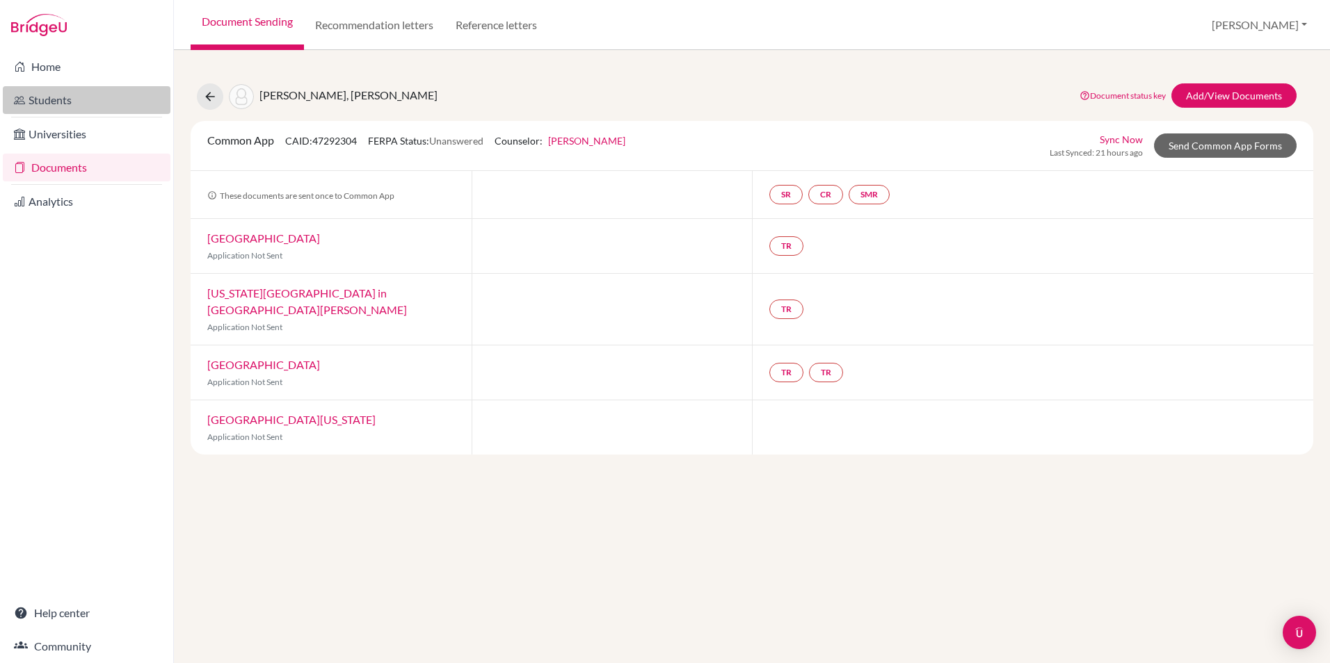
click at [51, 99] on link "Students" at bounding box center [87, 100] width 168 height 28
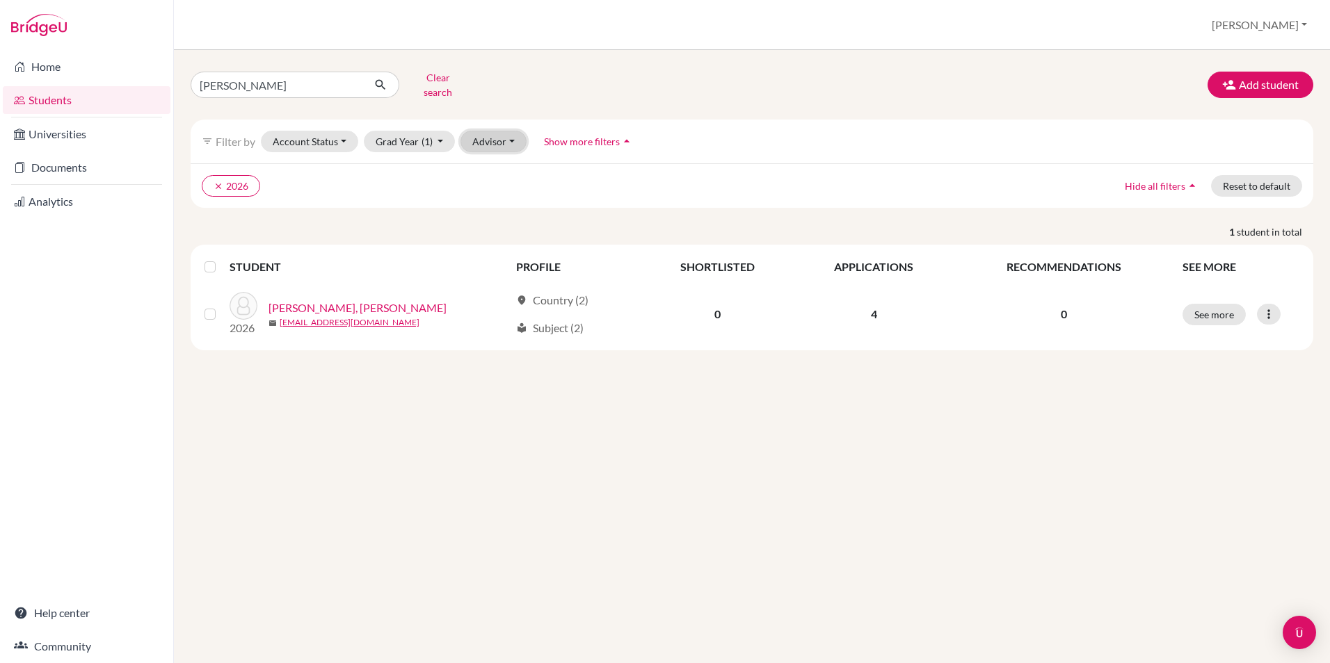
click at [491, 136] on button "Advisor" at bounding box center [493, 142] width 66 height 22
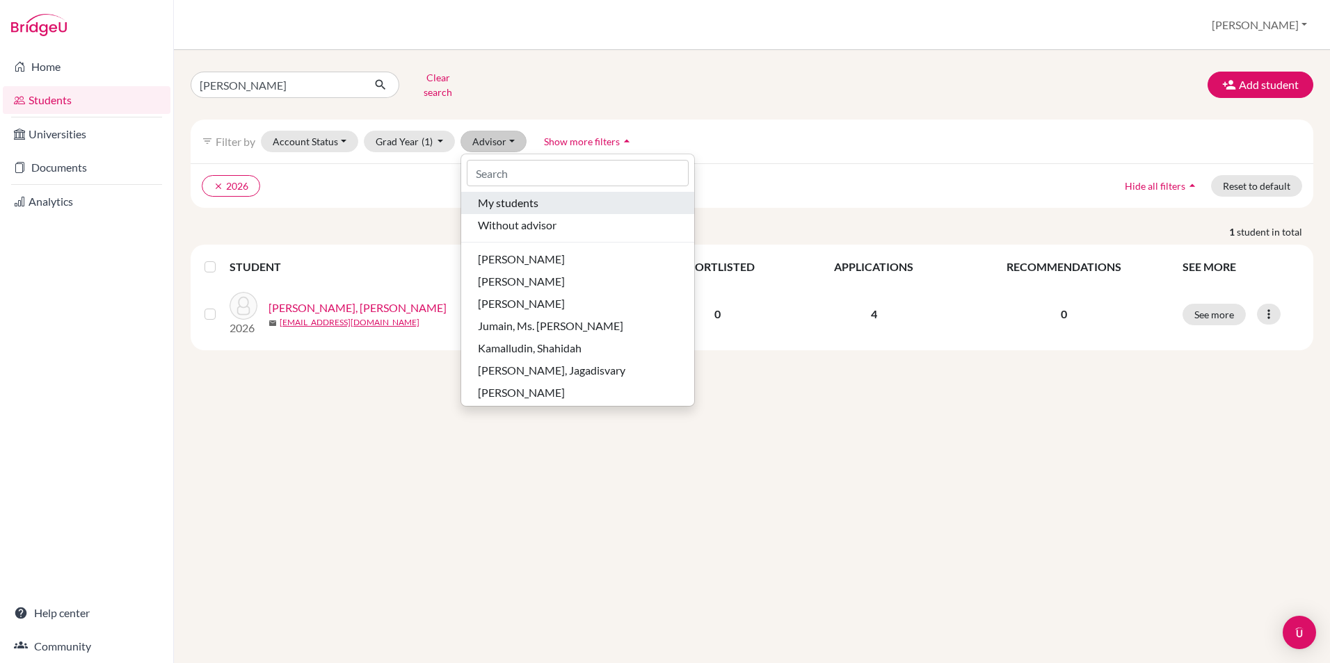
click at [500, 195] on span "My students" at bounding box center [508, 203] width 60 height 17
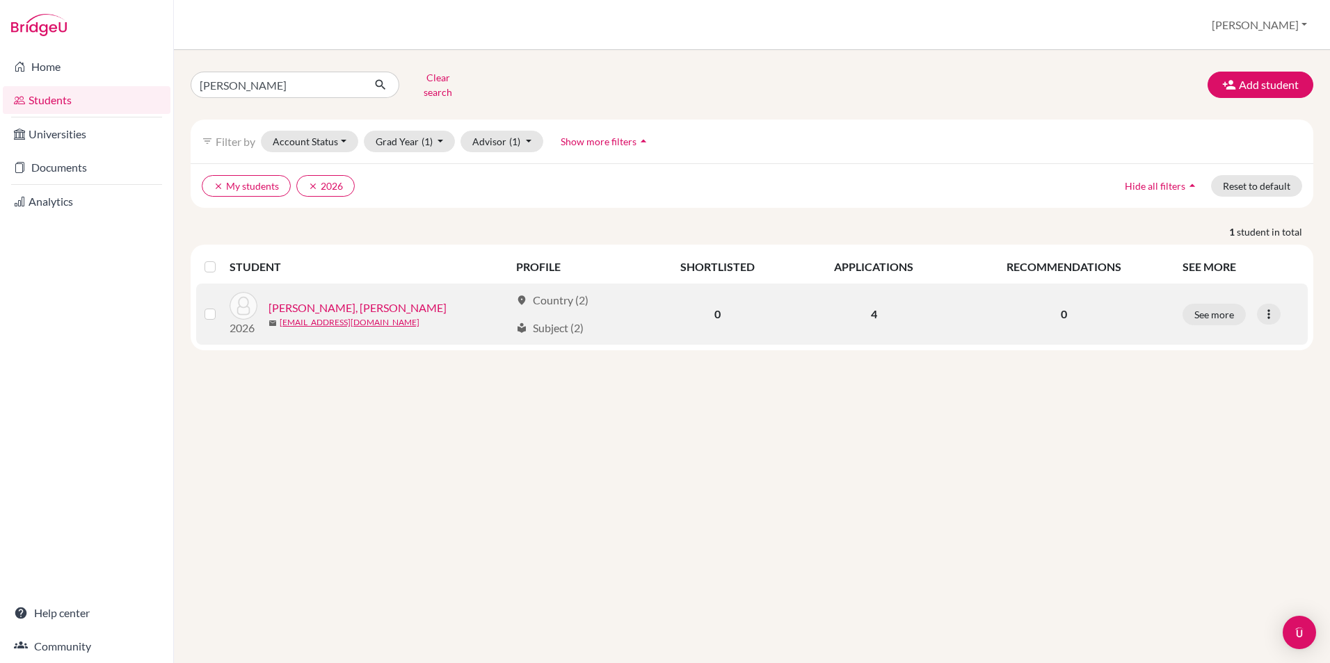
click at [337, 300] on link "Nadgir, Tanvi Devaprasad" at bounding box center [357, 308] width 178 height 17
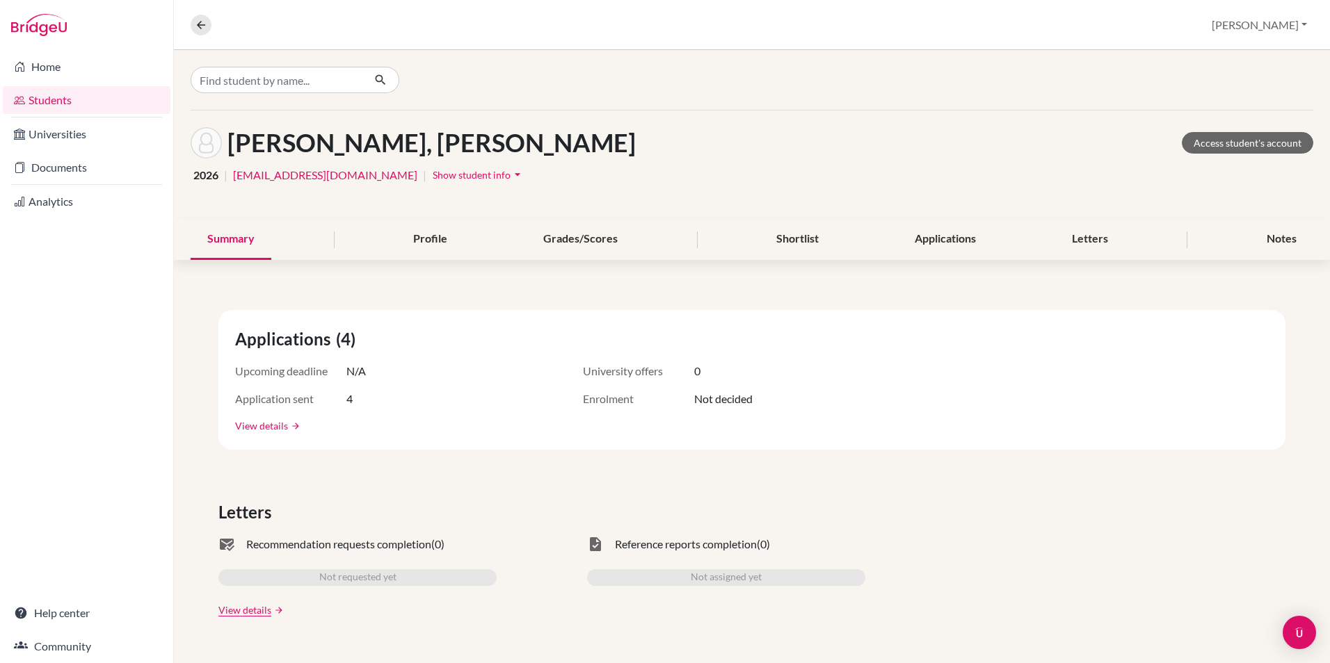
click at [254, 423] on link "View details" at bounding box center [261, 426] width 53 height 15
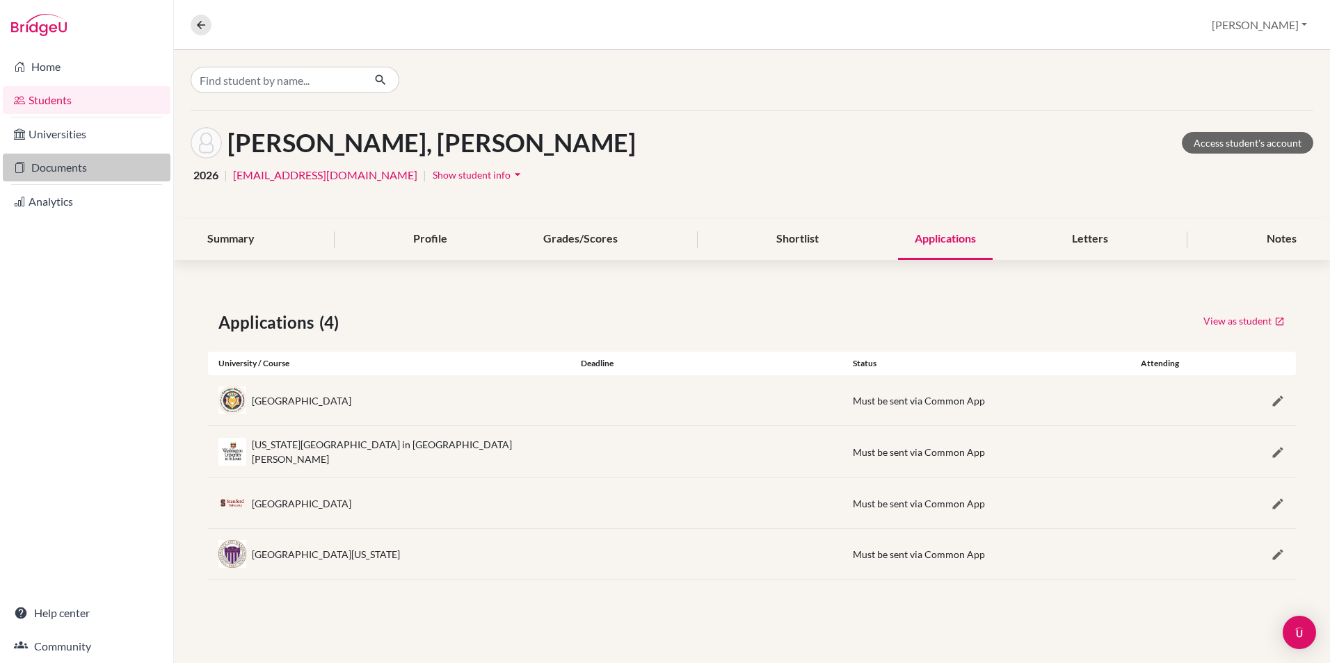
click at [45, 167] on link "Documents" at bounding box center [87, 168] width 168 height 28
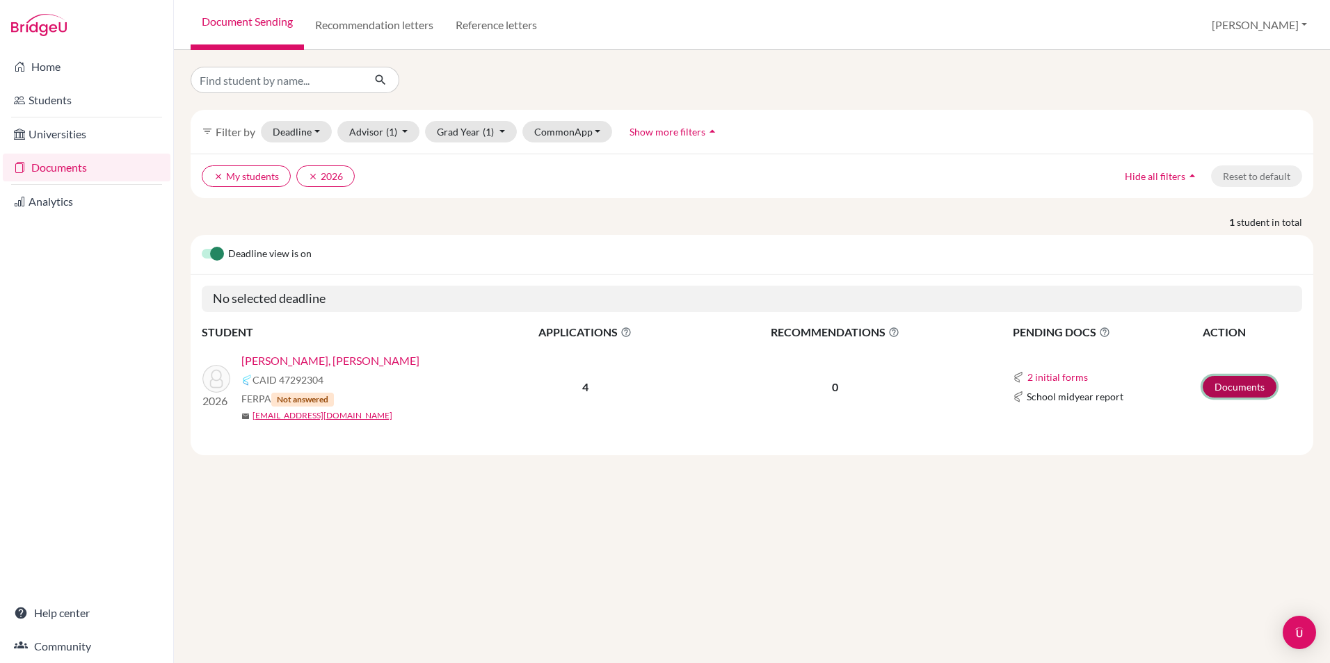
click at [1253, 383] on link "Documents" at bounding box center [1239, 387] width 74 height 22
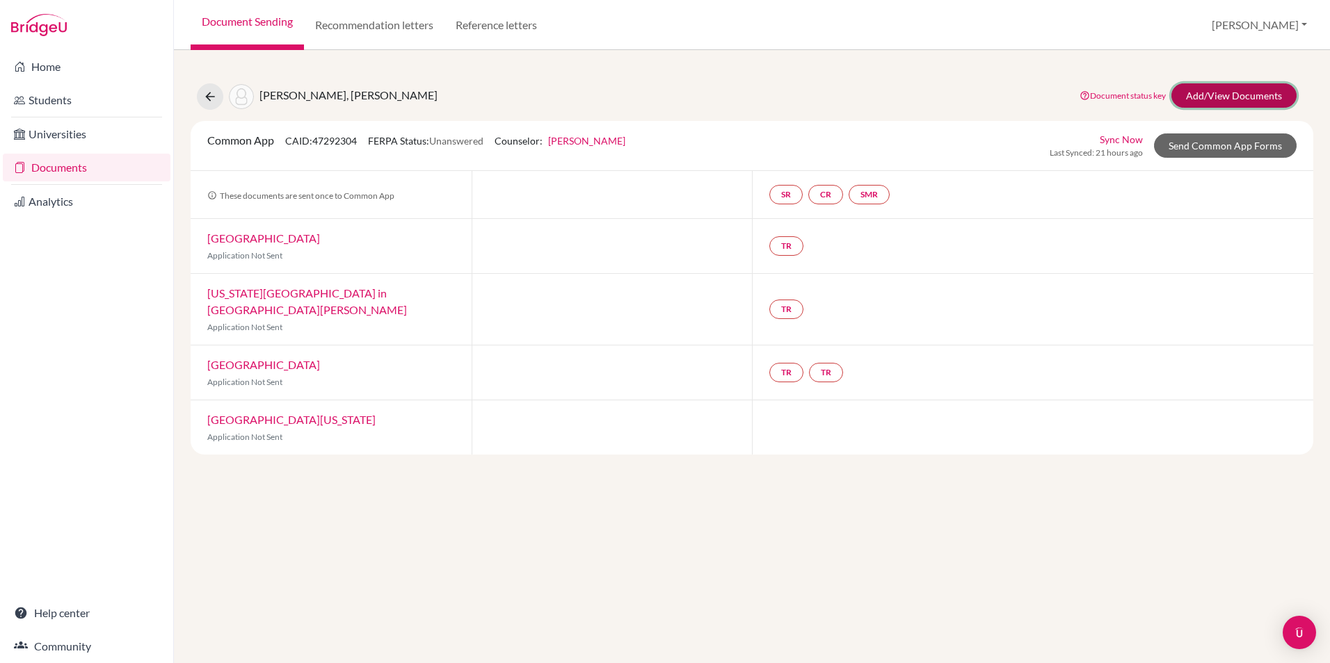
click at [1244, 92] on link "Add/View Documents" at bounding box center [1233, 95] width 125 height 24
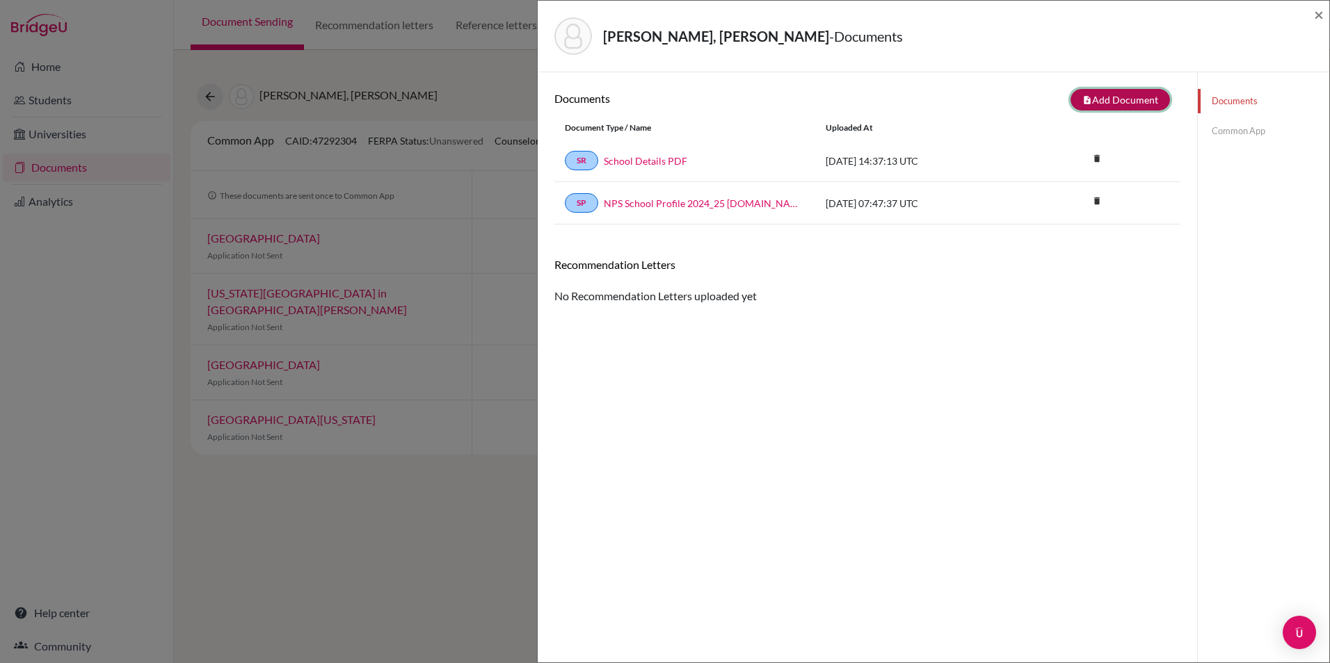
click at [1110, 99] on button "note_add Add Document" at bounding box center [1119, 100] width 99 height 22
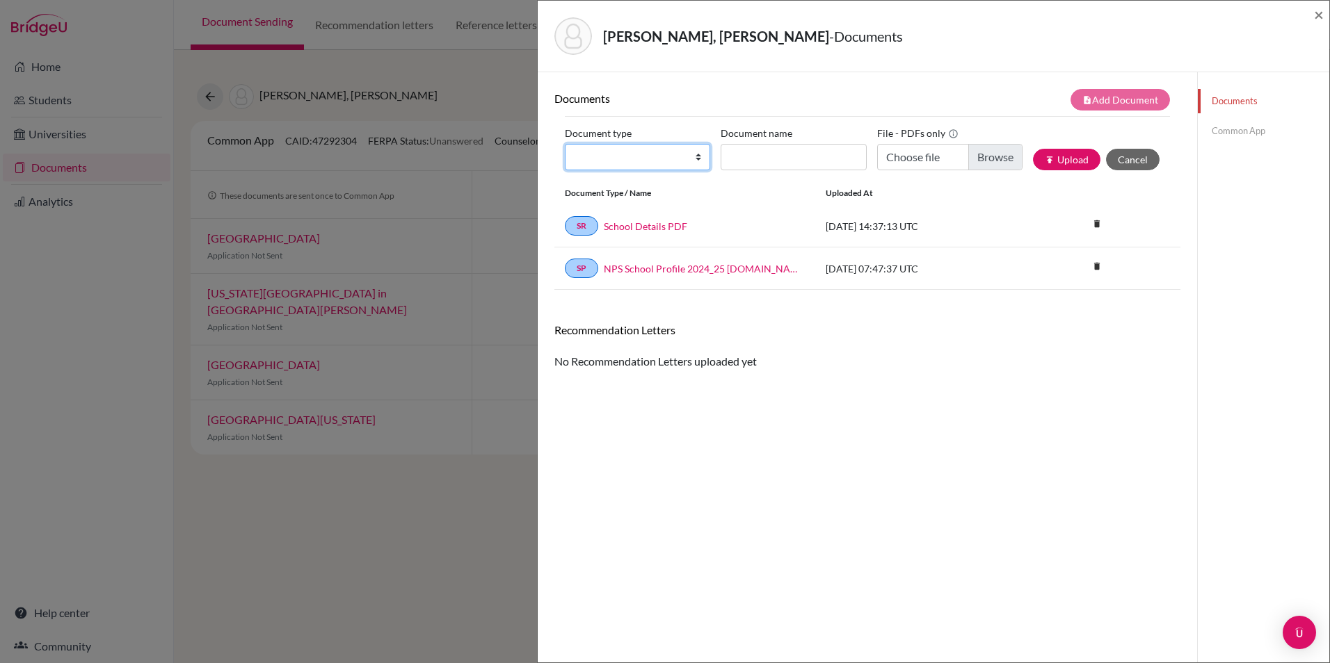
click at [700, 157] on select "Change explanation for Common App reports Counselor recommendation Internationa…" at bounding box center [637, 157] width 145 height 26
click at [830, 164] on input "Document name" at bounding box center [792, 157] width 145 height 26
click at [994, 154] on input "Choose file" at bounding box center [949, 157] width 145 height 26
click at [1321, 15] on span "×" at bounding box center [1319, 14] width 10 height 20
